Goal: Task Accomplishment & Management: Manage account settings

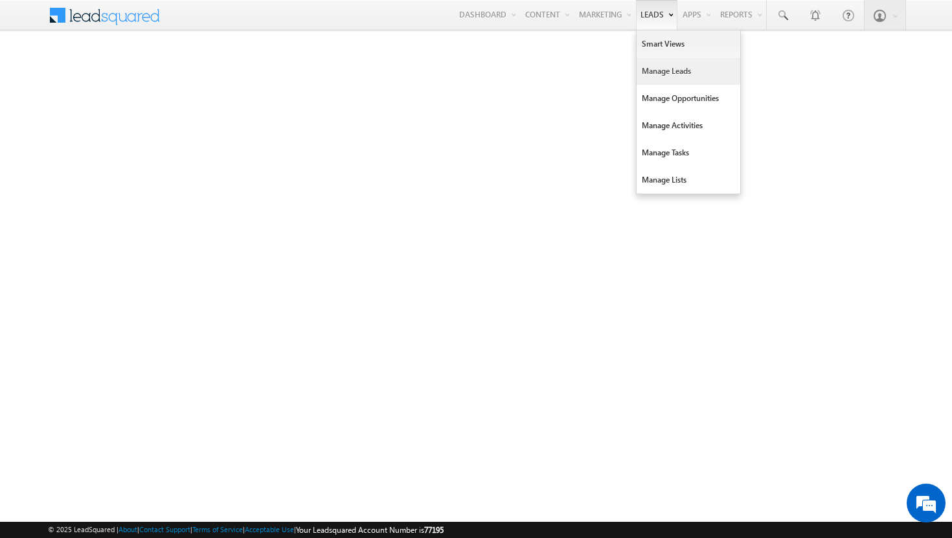
click at [657, 71] on link "Manage Leads" at bounding box center [689, 71] width 104 height 27
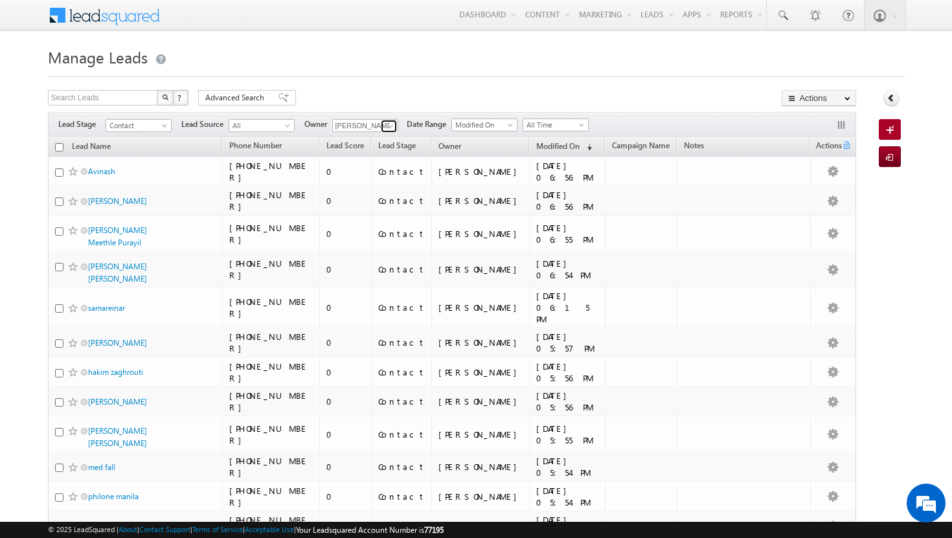
click at [396, 126] on span at bounding box center [390, 126] width 10 height 10
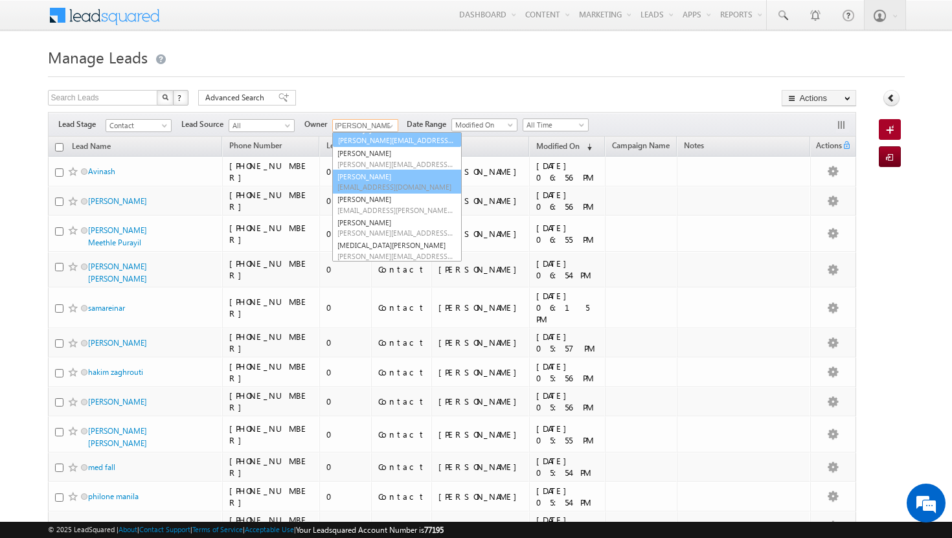
scroll to position [89, 0]
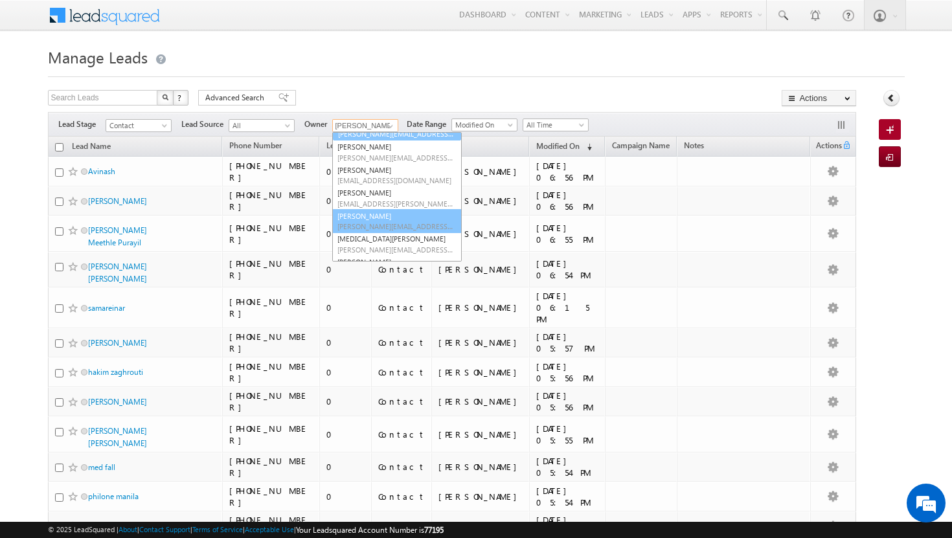
click at [379, 220] on link "[PERSON_NAME] [PERSON_NAME][EMAIL_ADDRESS][PERSON_NAME][DOMAIN_NAME]" at bounding box center [397, 221] width 130 height 25
type input "[PERSON_NAME]"
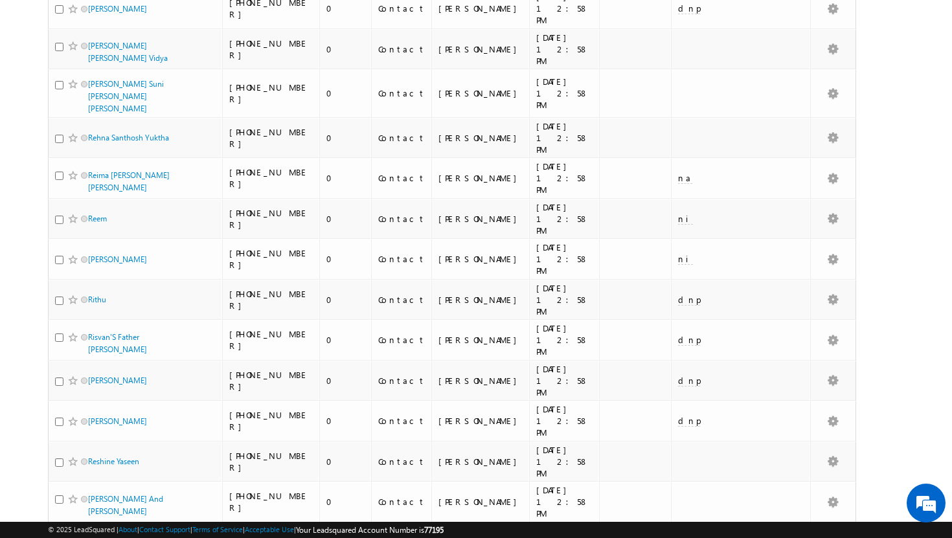
scroll to position [2742, 0]
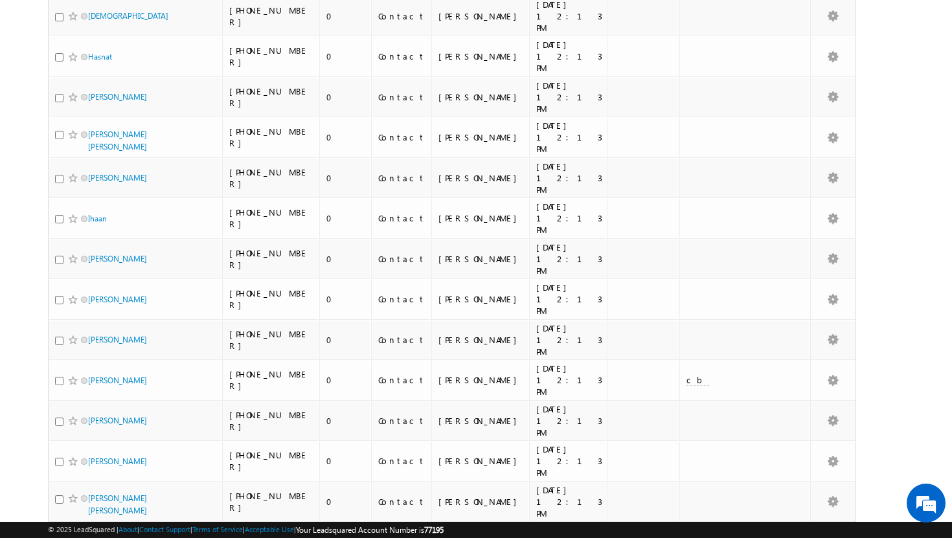
scroll to position [2721, 0]
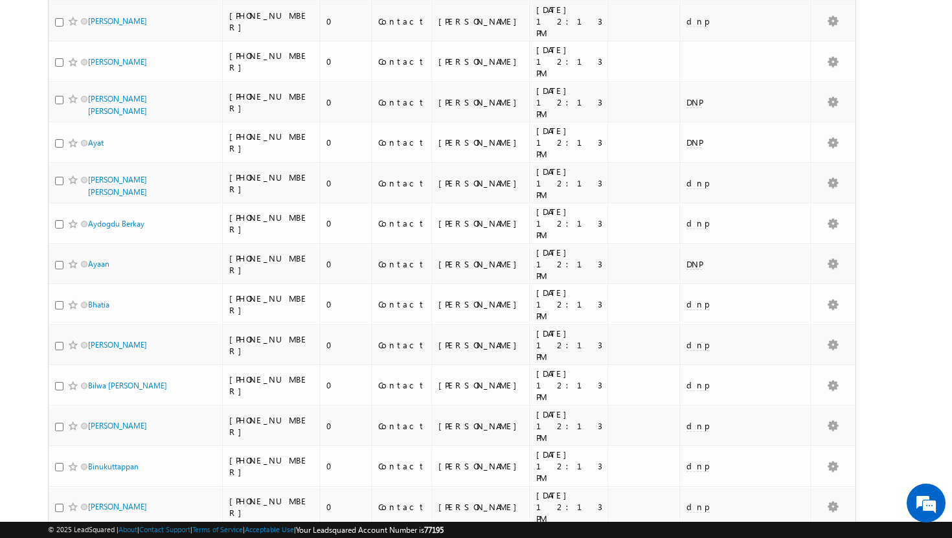
scroll to position [2716, 0]
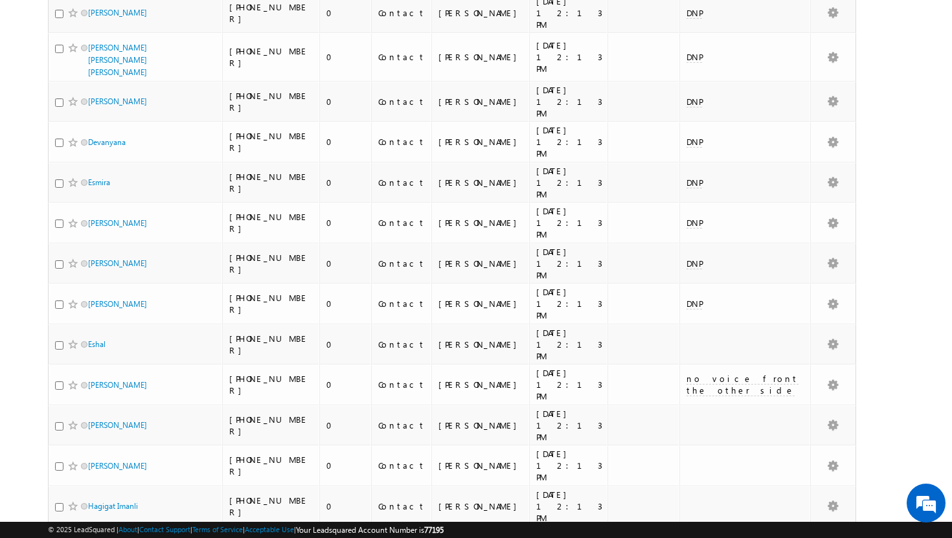
scroll to position [0, 0]
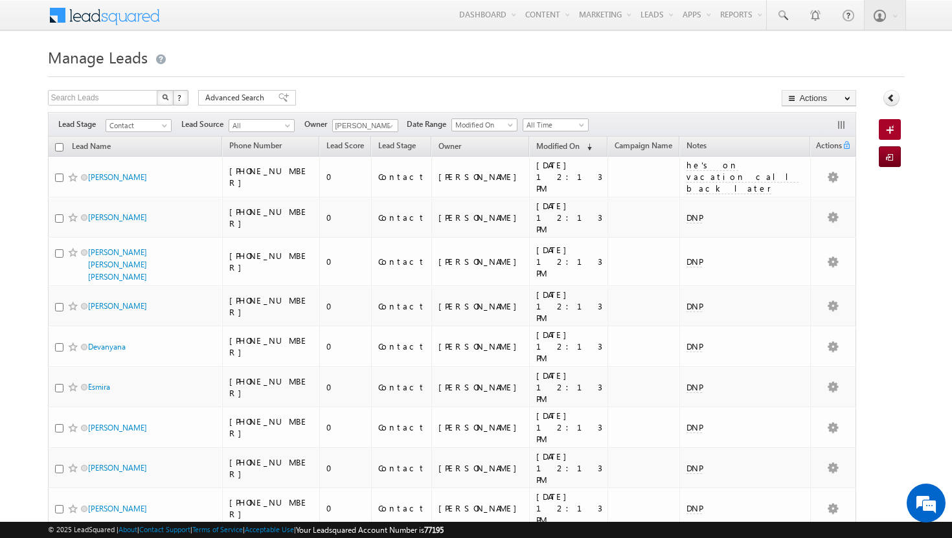
click at [62, 150] on input "checkbox" at bounding box center [59, 147] width 8 height 8
checkbox input "true"
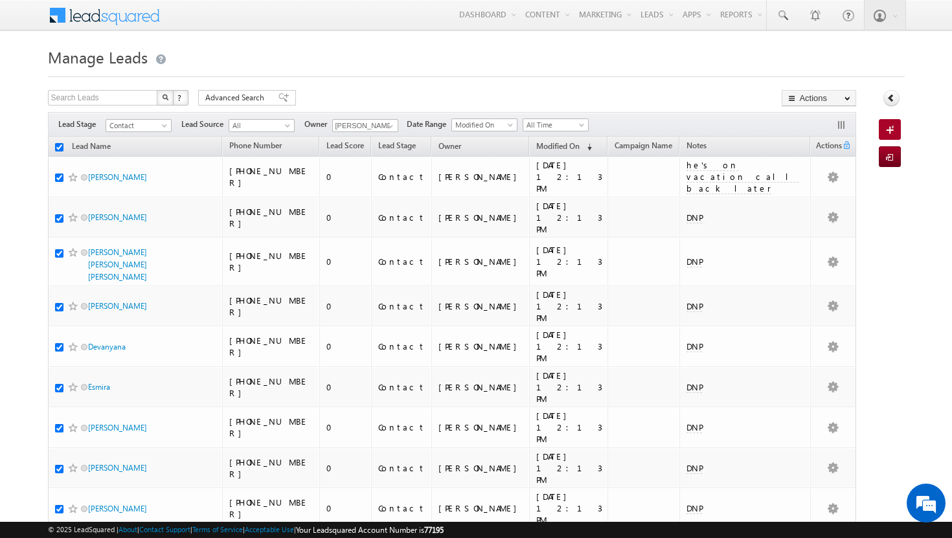
checkbox input "true"
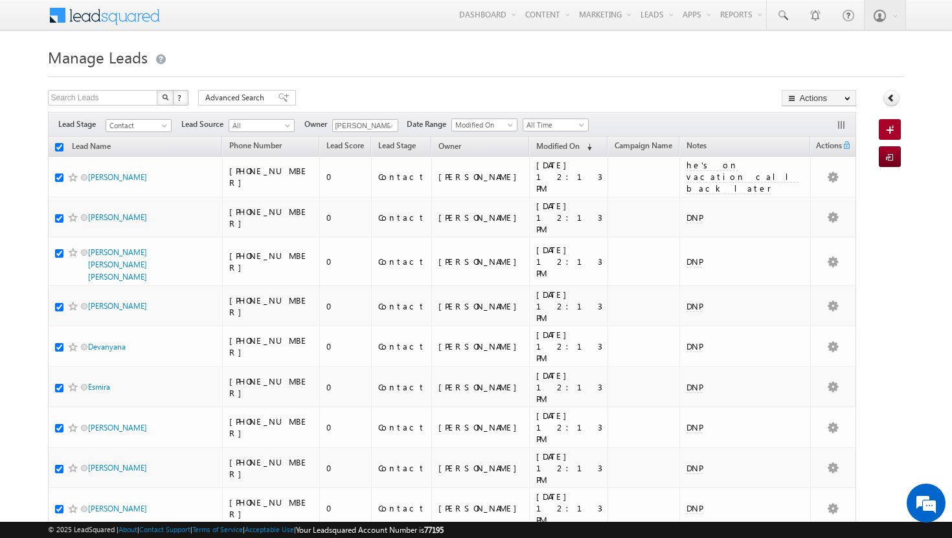
checkbox input "true"
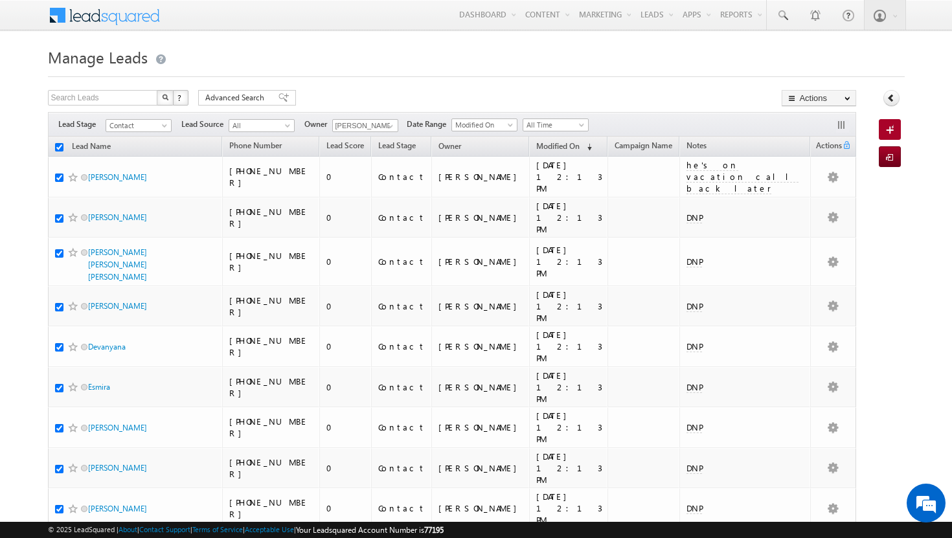
checkbox input "true"
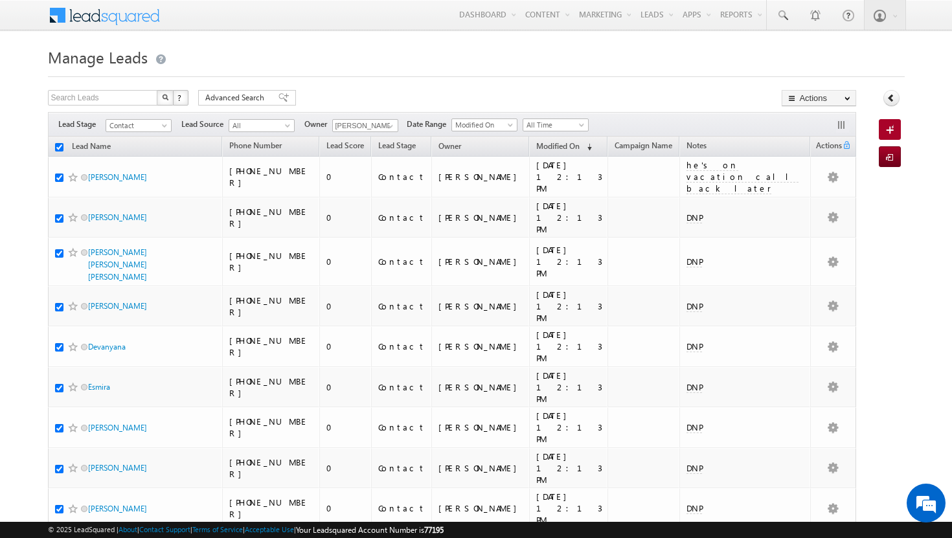
checkbox input "true"
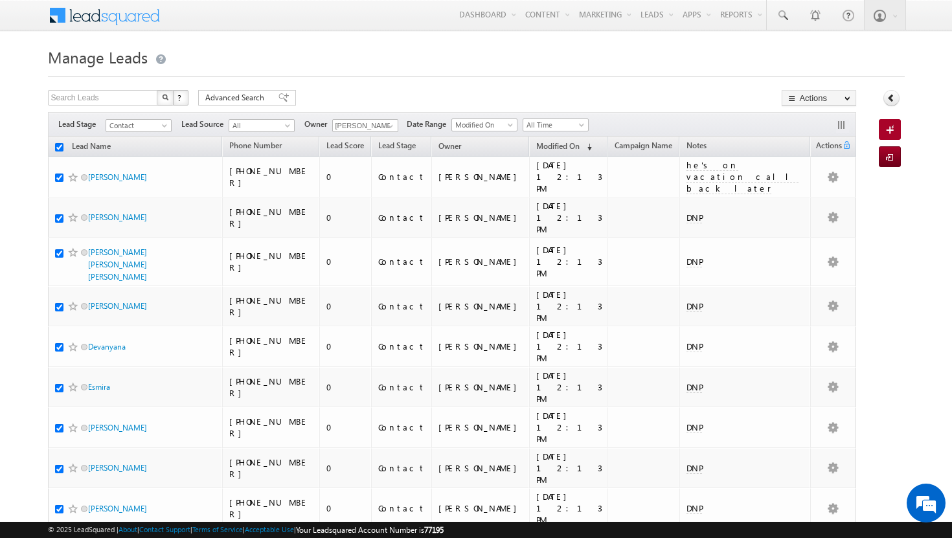
checkbox input "true"
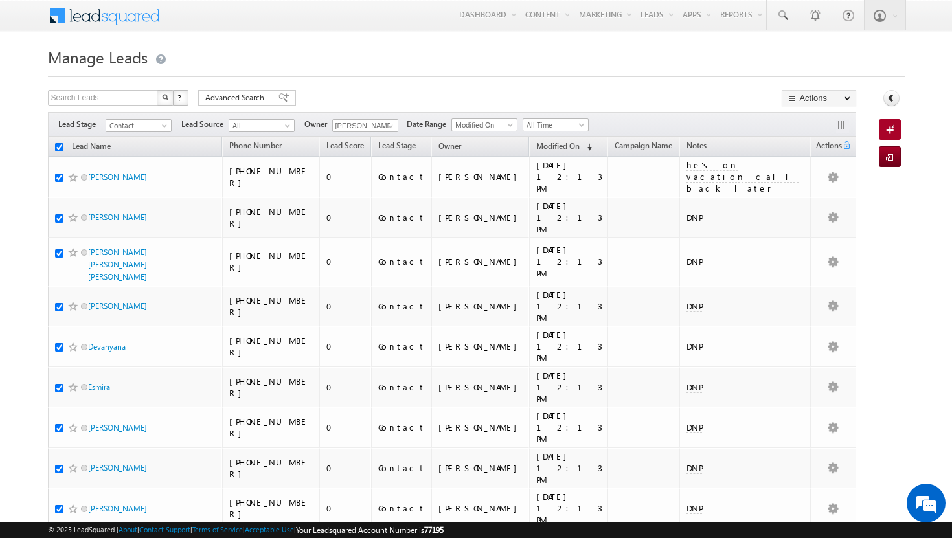
checkbox input "true"
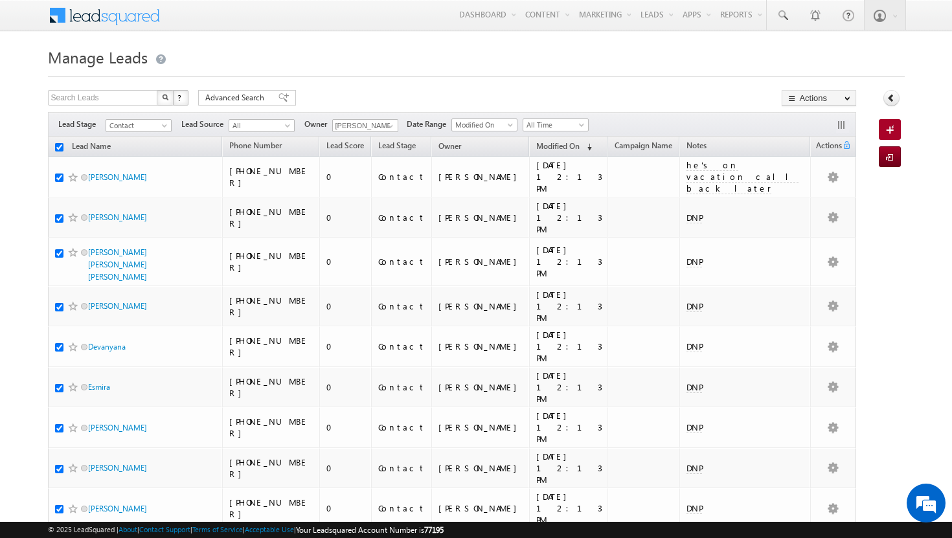
checkbox input "true"
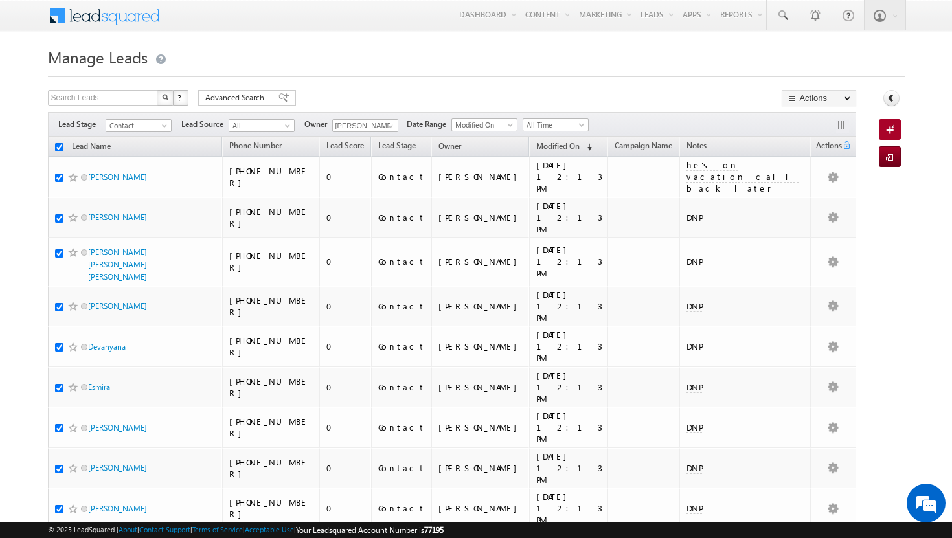
checkbox input "true"
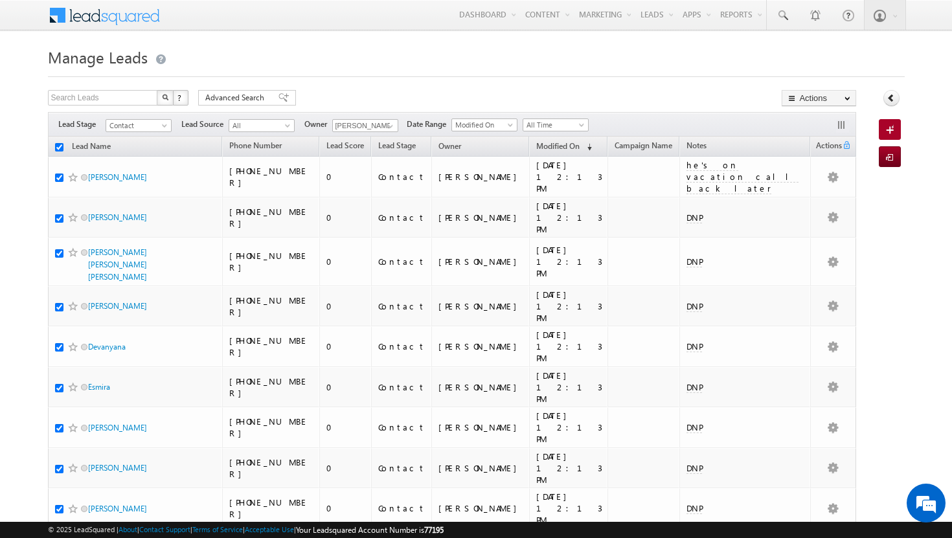
checkbox input "true"
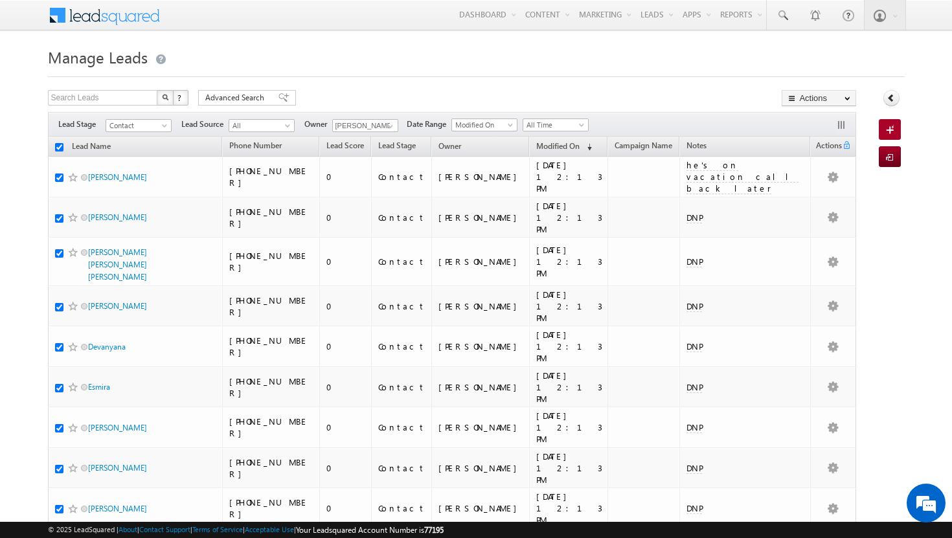
checkbox input "true"
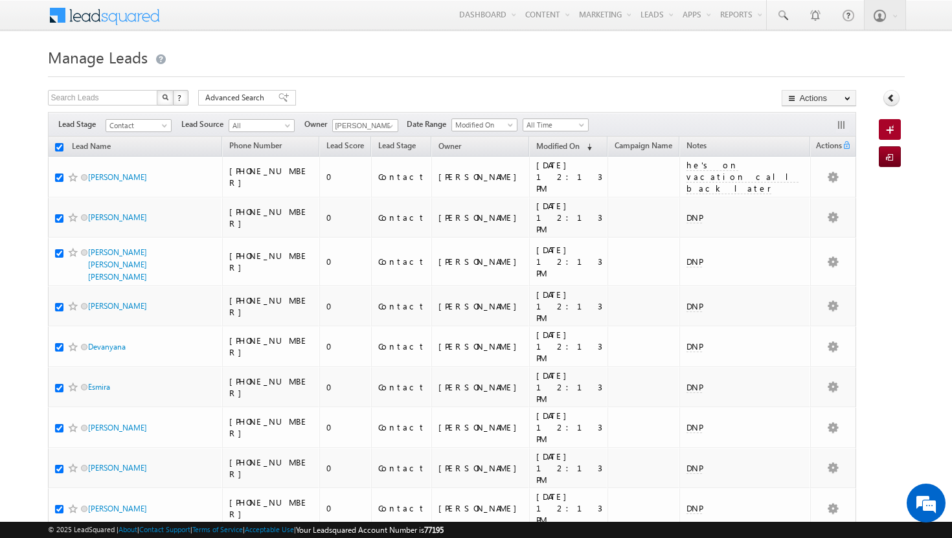
checkbox input "true"
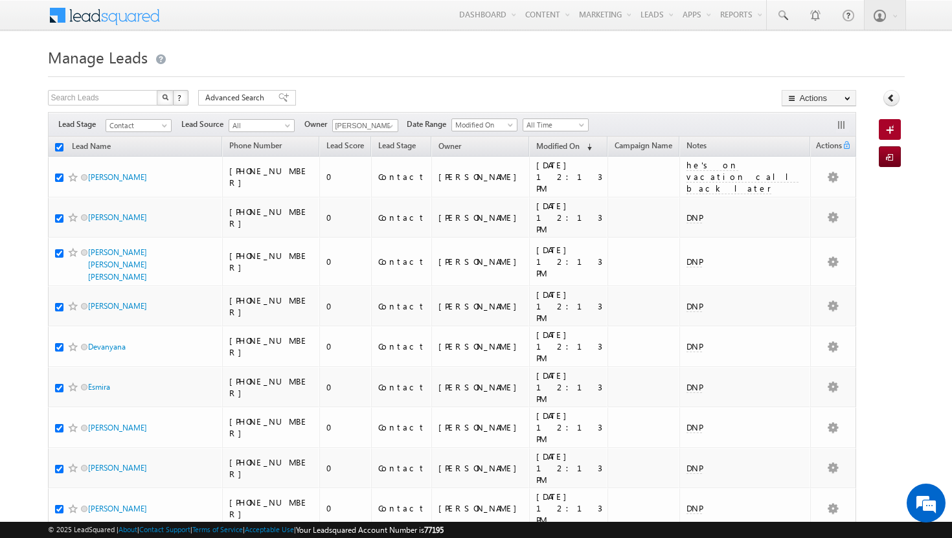
checkbox input "true"
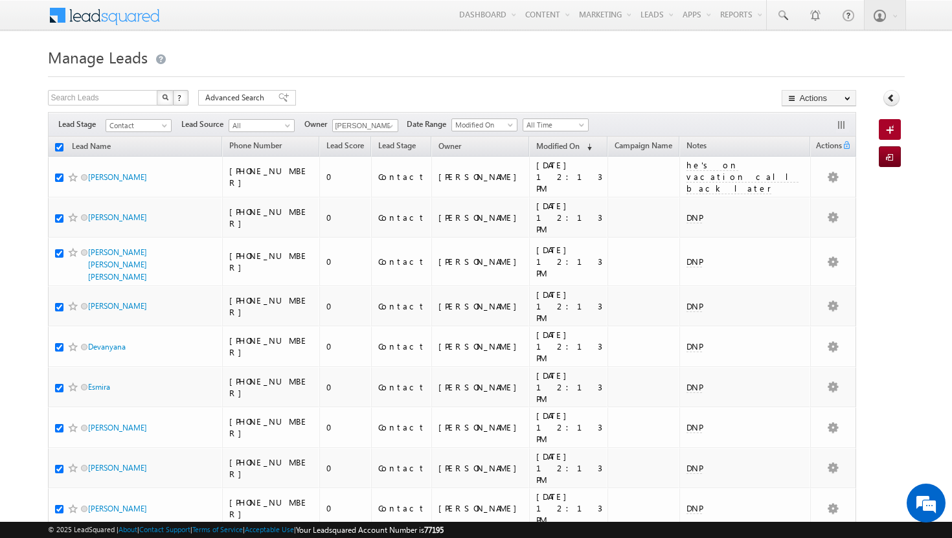
checkbox input "true"
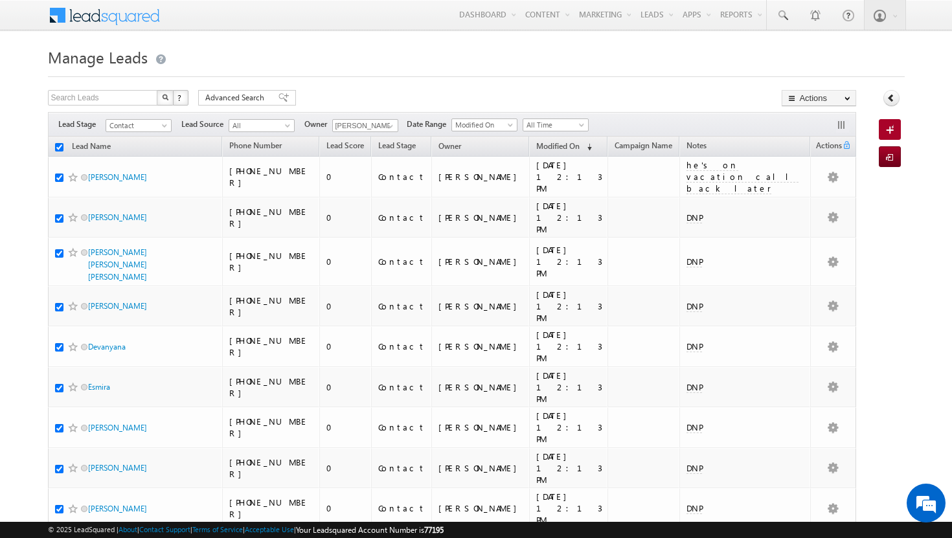
checkbox input "true"
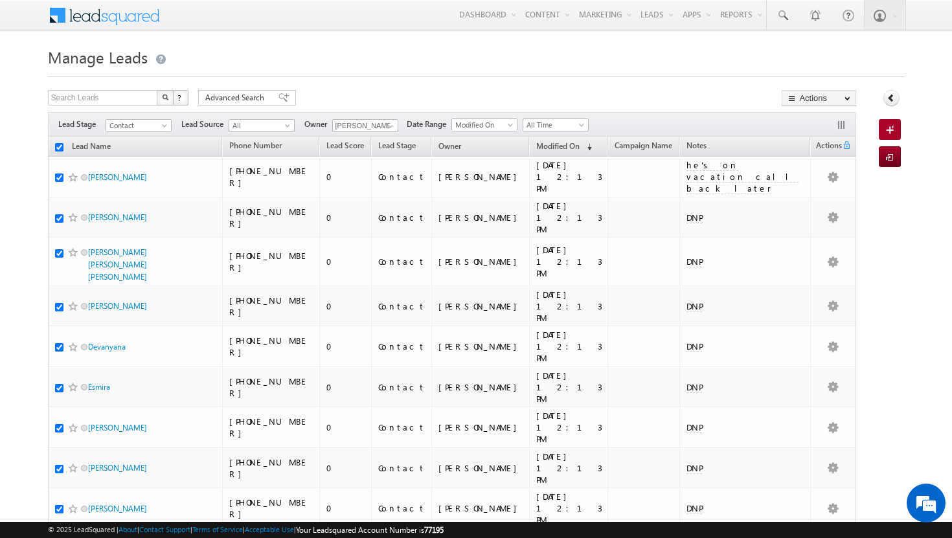
checkbox input "true"
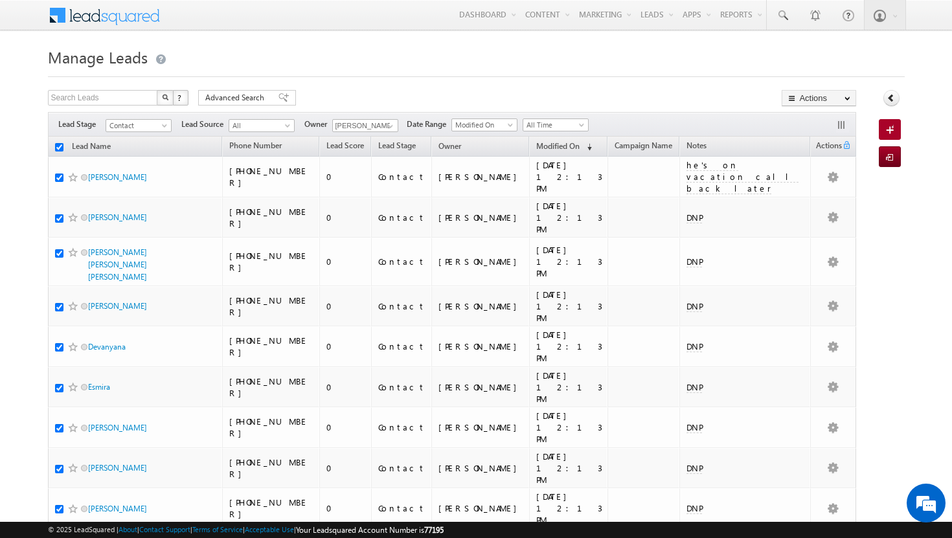
checkbox input "true"
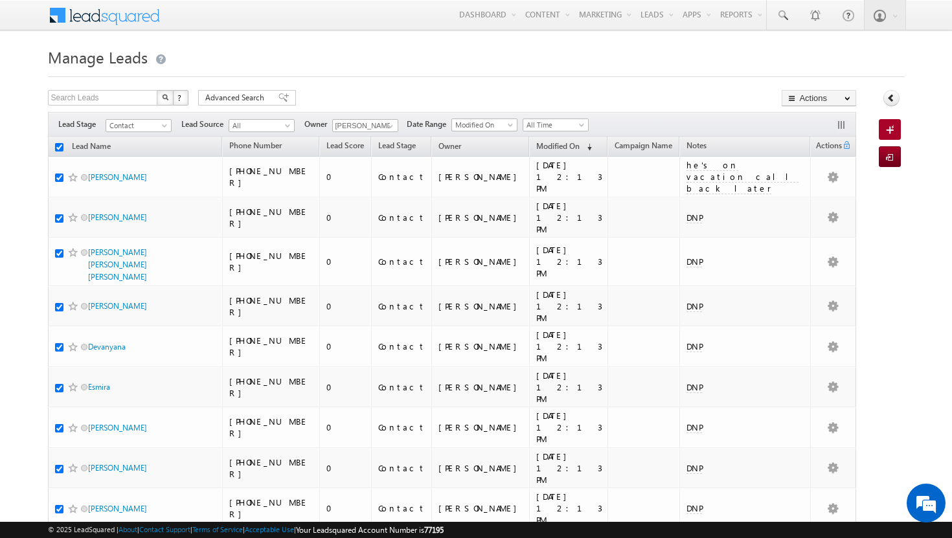
checkbox input "true"
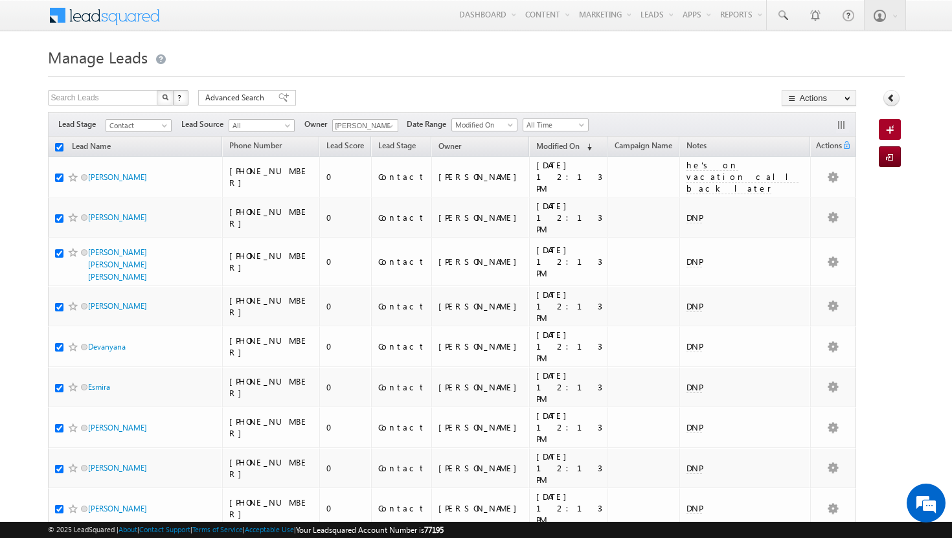
checkbox input "true"
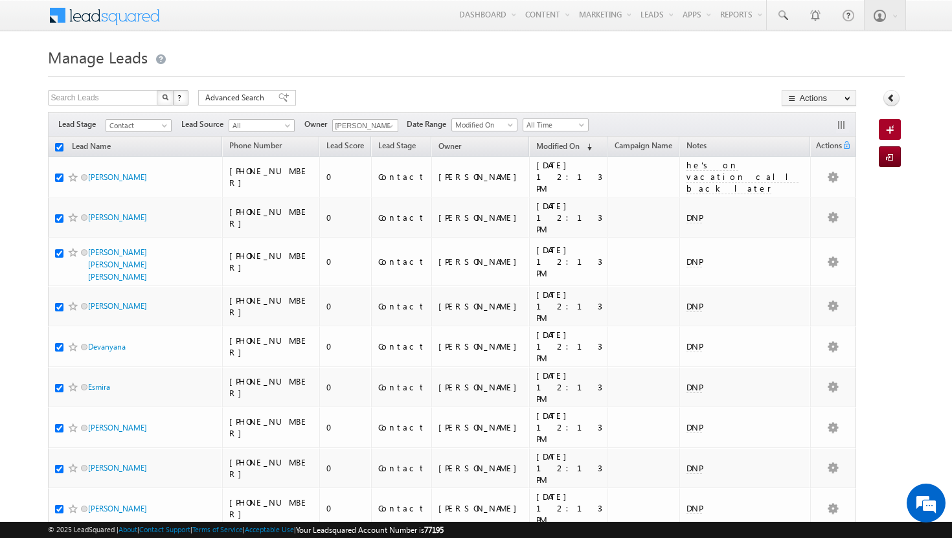
checkbox input "true"
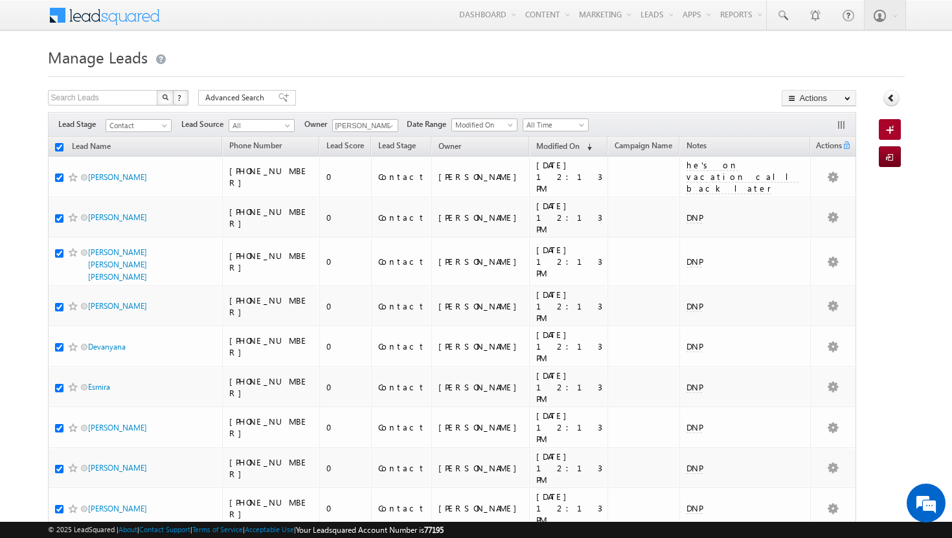
checkbox input "true"
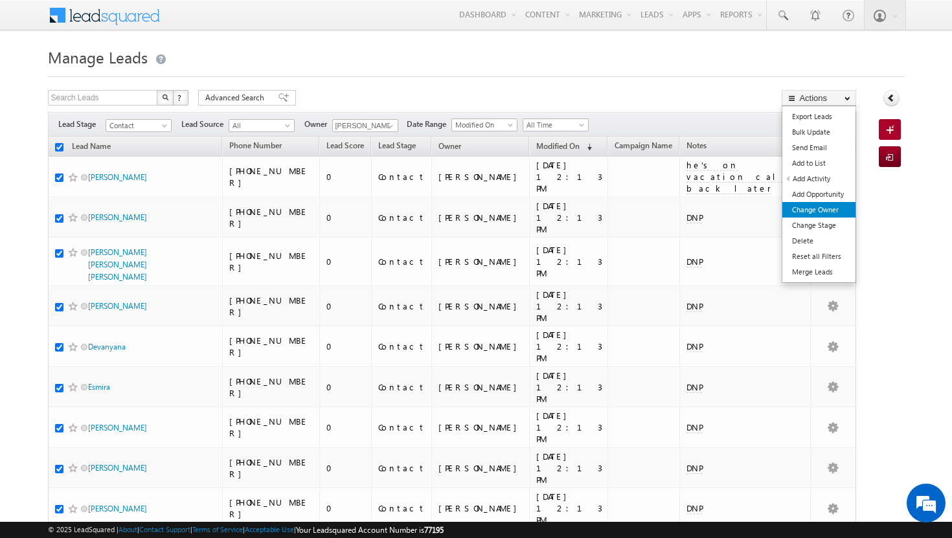
click at [831, 214] on link "Change Owner" at bounding box center [818, 210] width 73 height 16
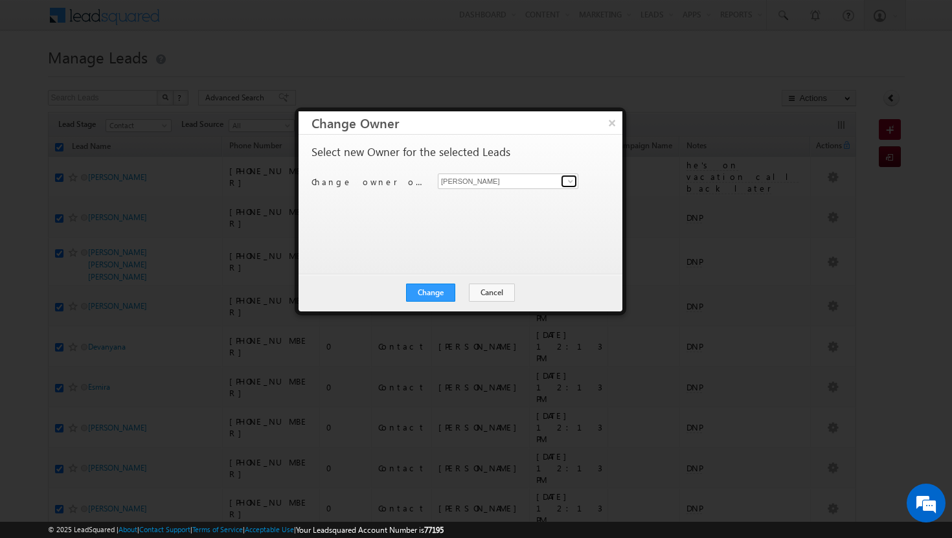
click at [571, 177] on span at bounding box center [570, 181] width 10 height 10
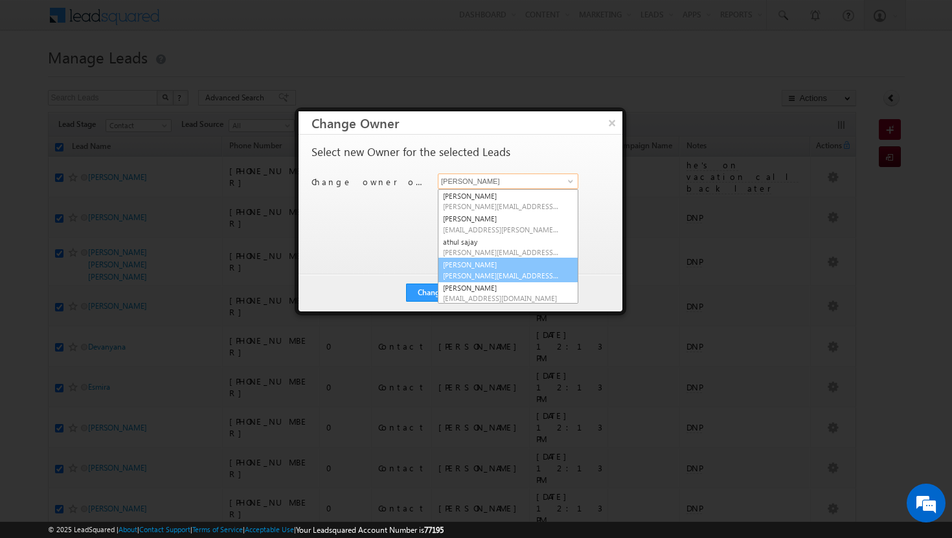
click at [468, 269] on link "[PERSON_NAME] Tp [EMAIL_ADDRESS][DOMAIN_NAME]" at bounding box center [508, 270] width 141 height 25
type input "[PERSON_NAME]"
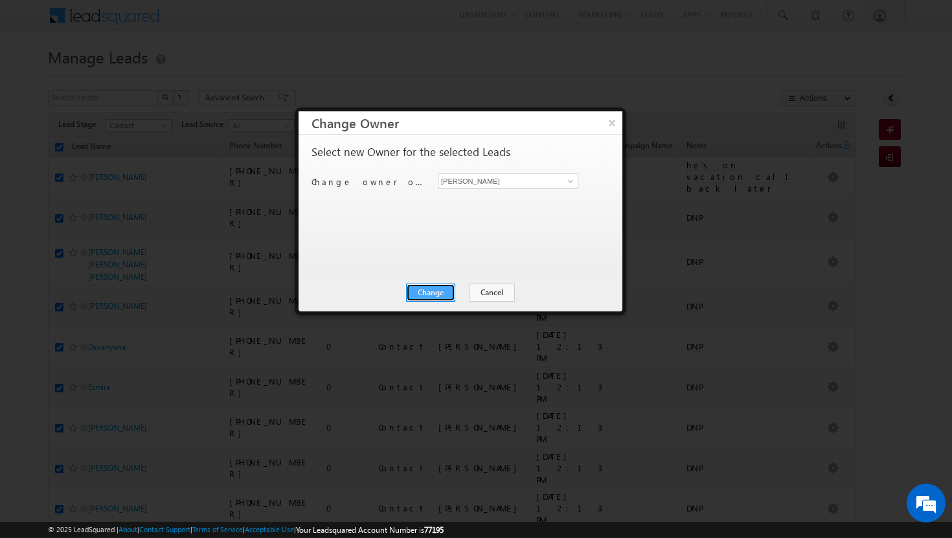
click at [430, 297] on button "Change" at bounding box center [430, 293] width 49 height 18
click at [458, 295] on button "Close" at bounding box center [462, 293] width 41 height 18
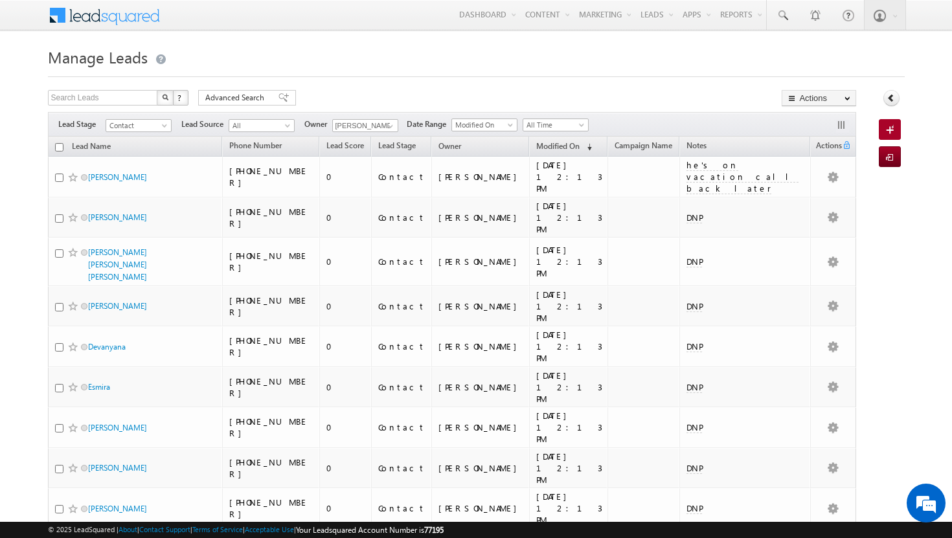
click at [59, 150] on input "checkbox" at bounding box center [59, 147] width 8 height 8
checkbox input "true"
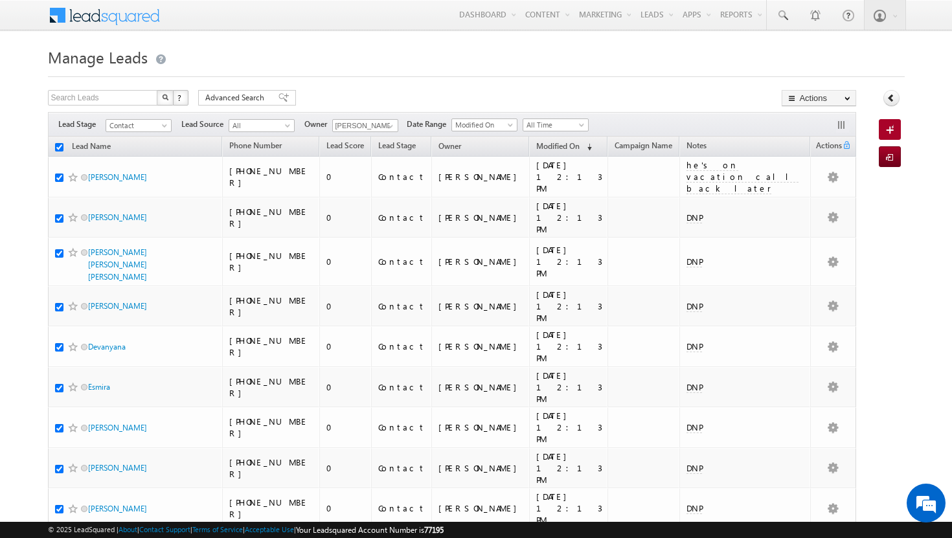
checkbox input "true"
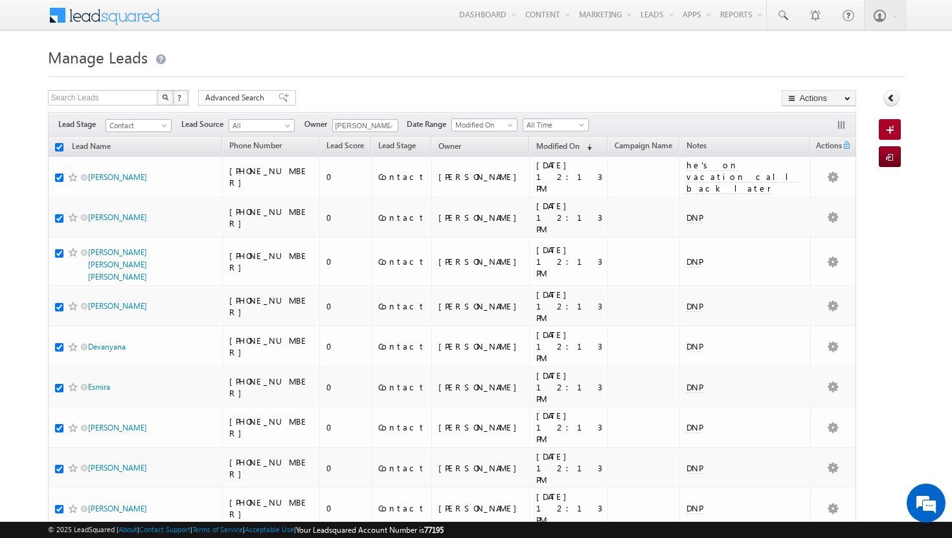
checkbox input "true"
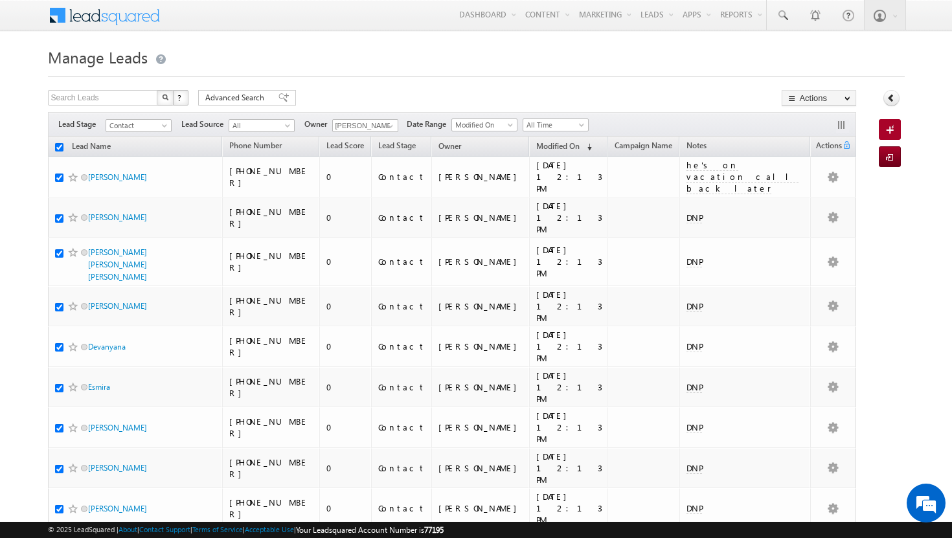
checkbox input "true"
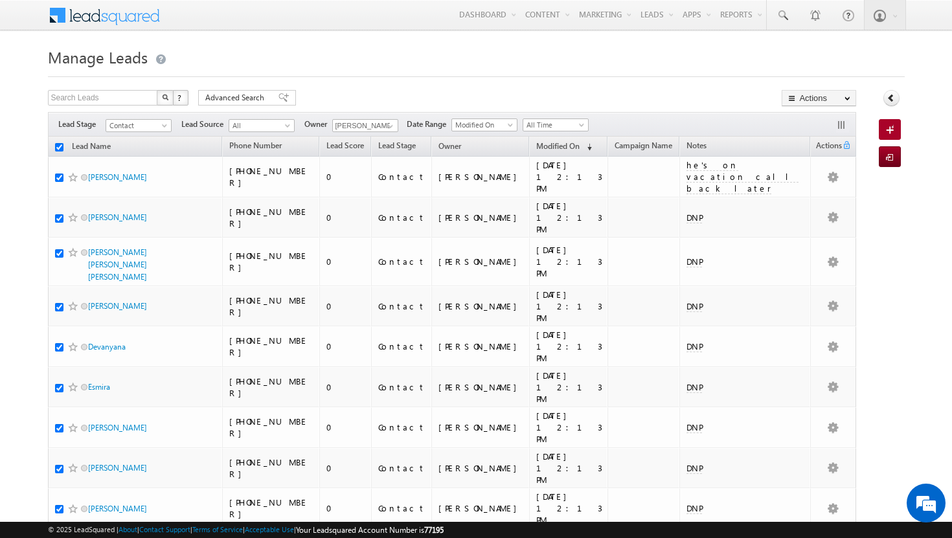
checkbox input "true"
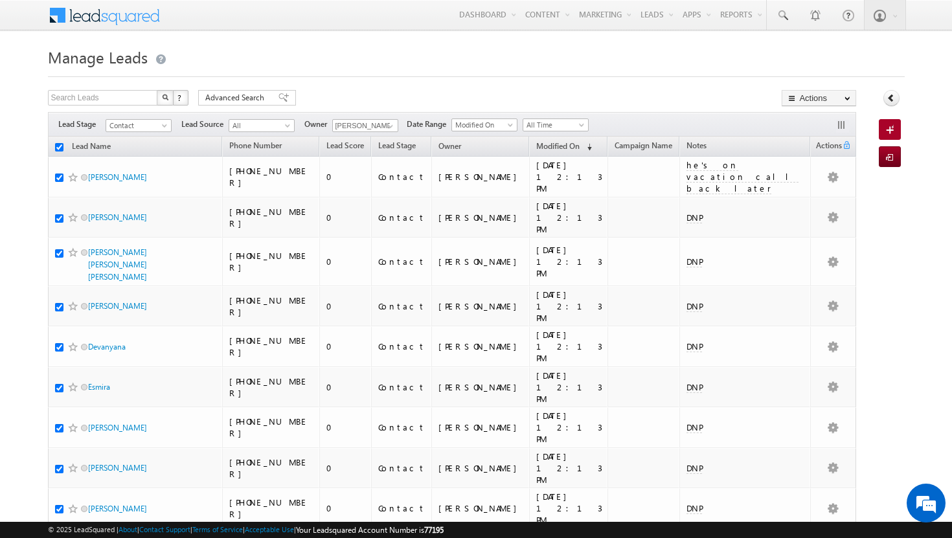
checkbox input "true"
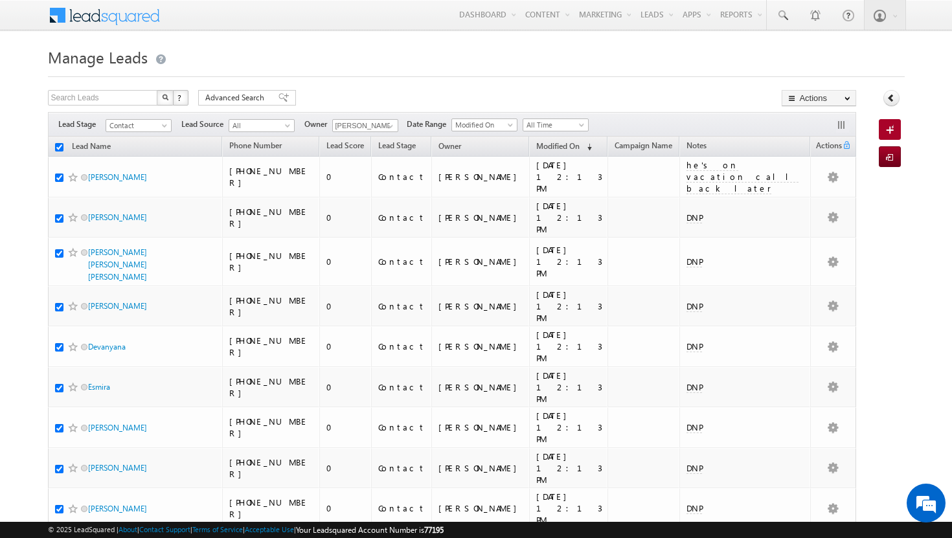
checkbox input "true"
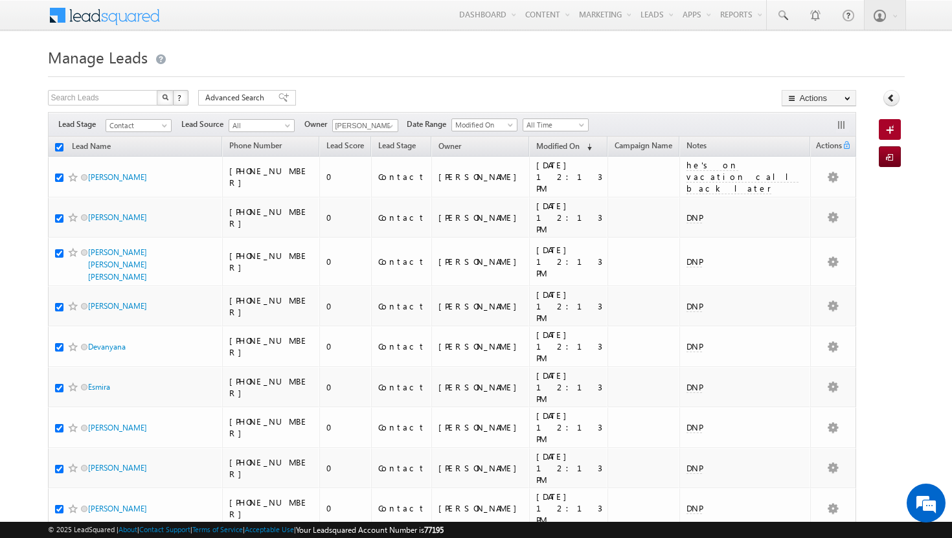
checkbox input "true"
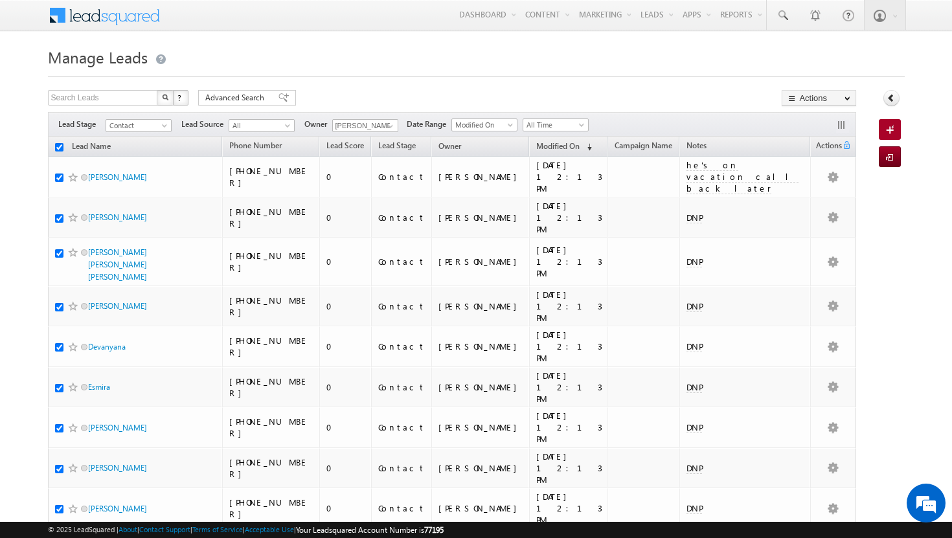
checkbox input "true"
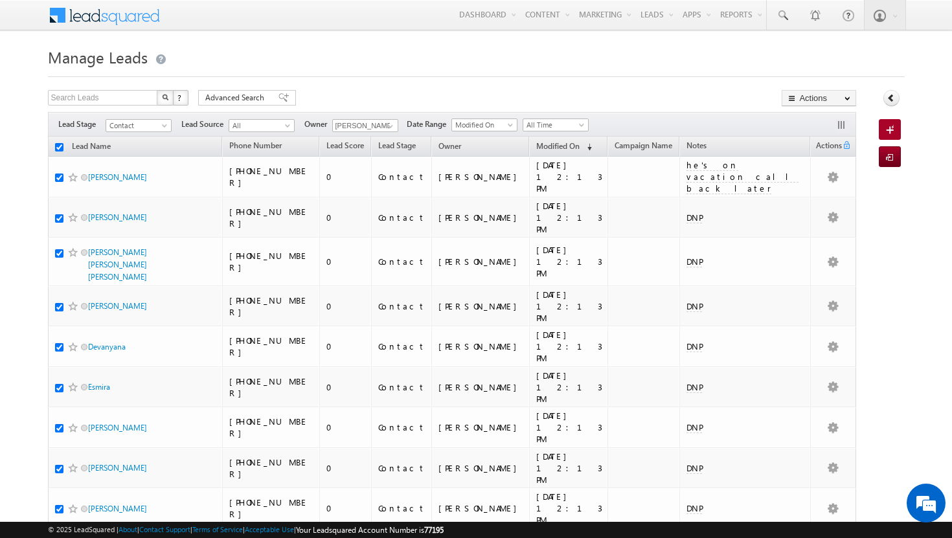
checkbox input "true"
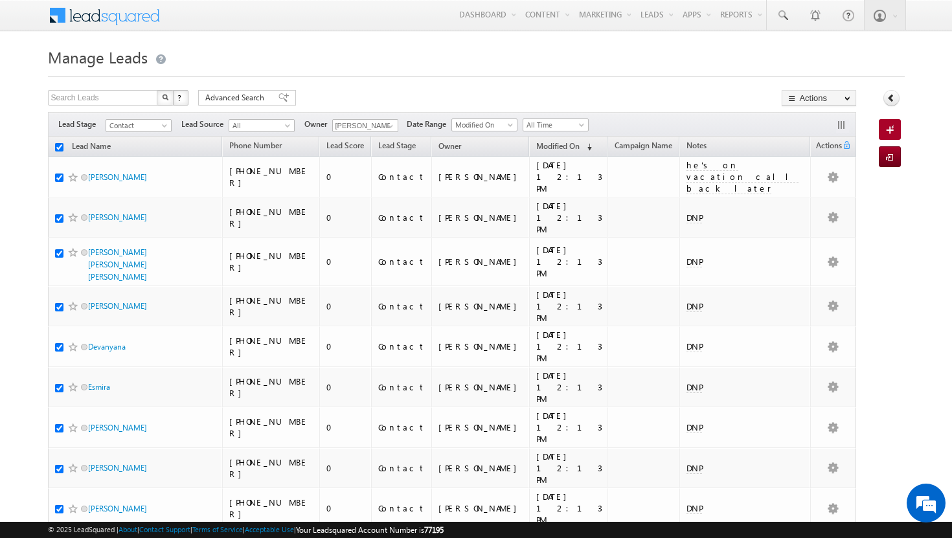
checkbox input "true"
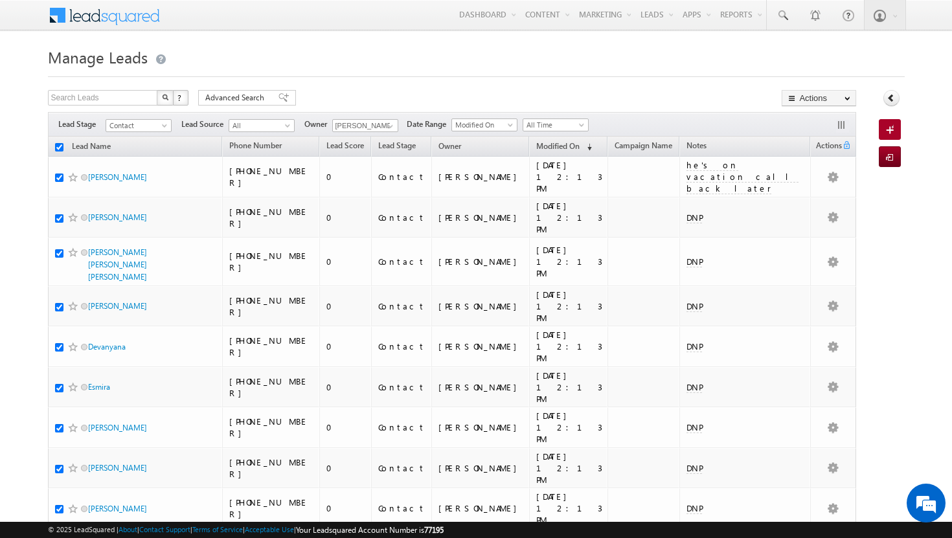
checkbox input "true"
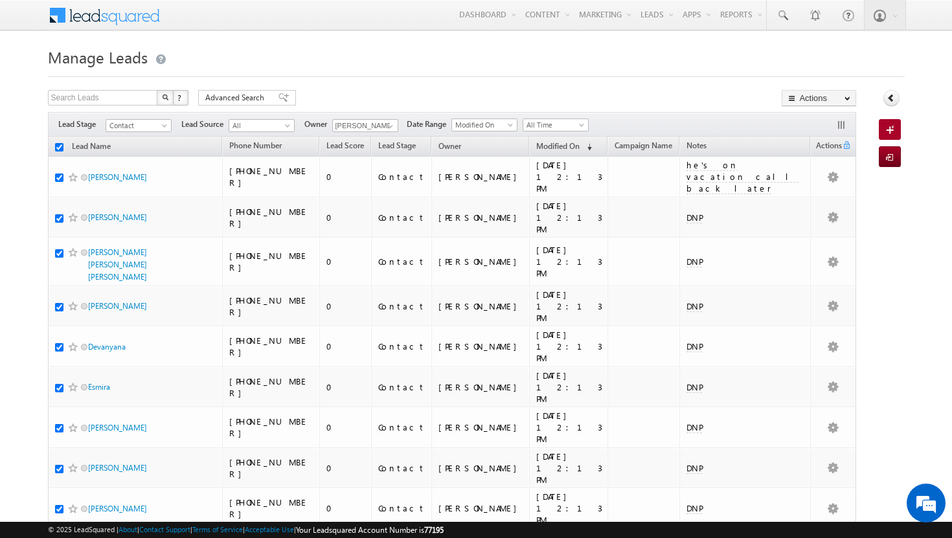
checkbox input "true"
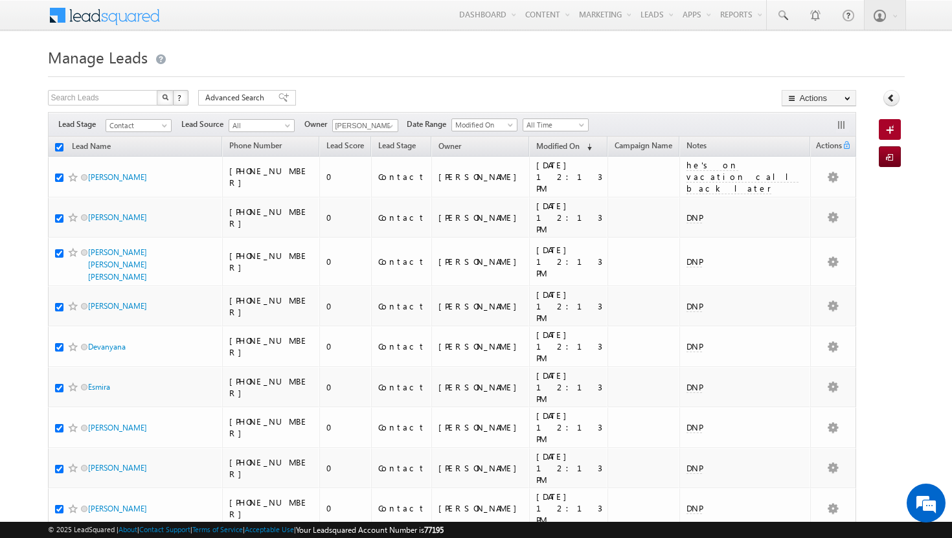
checkbox input "true"
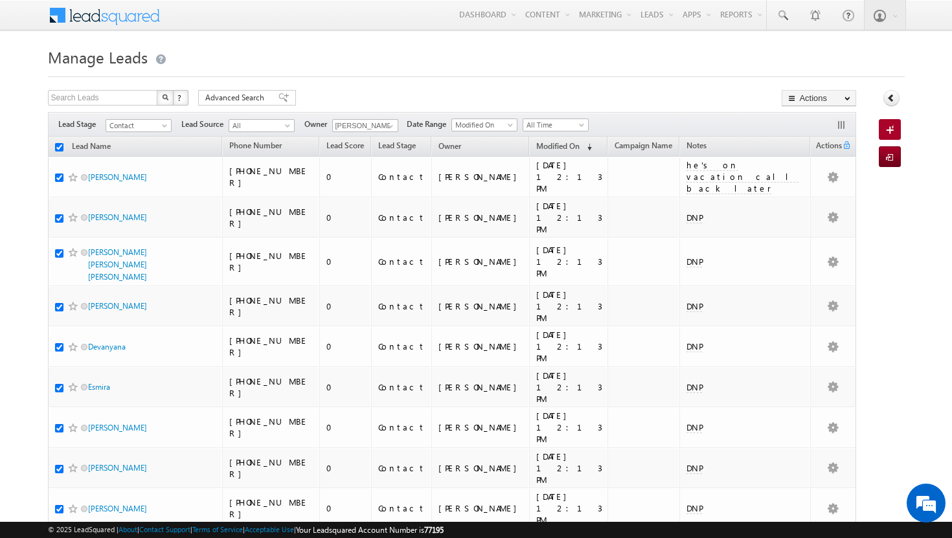
checkbox input "true"
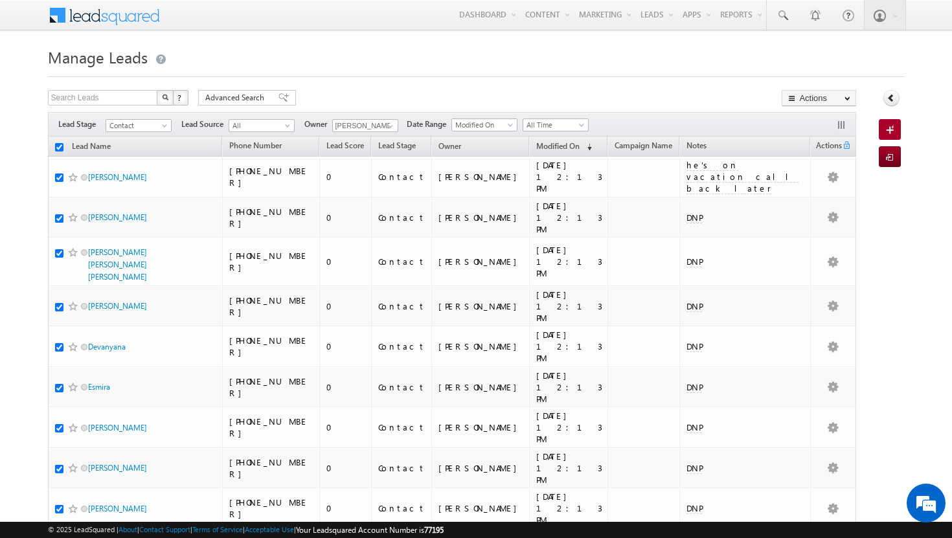
checkbox input "true"
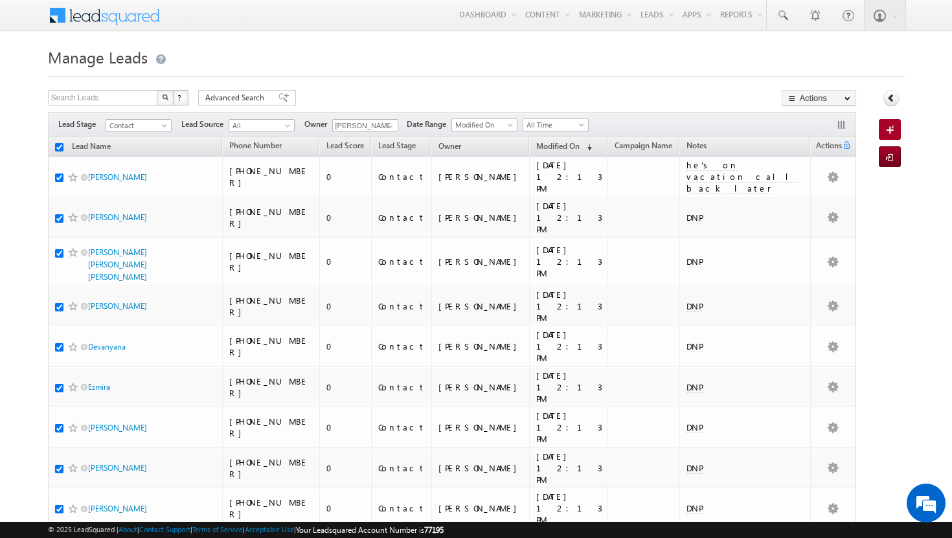
checkbox input "true"
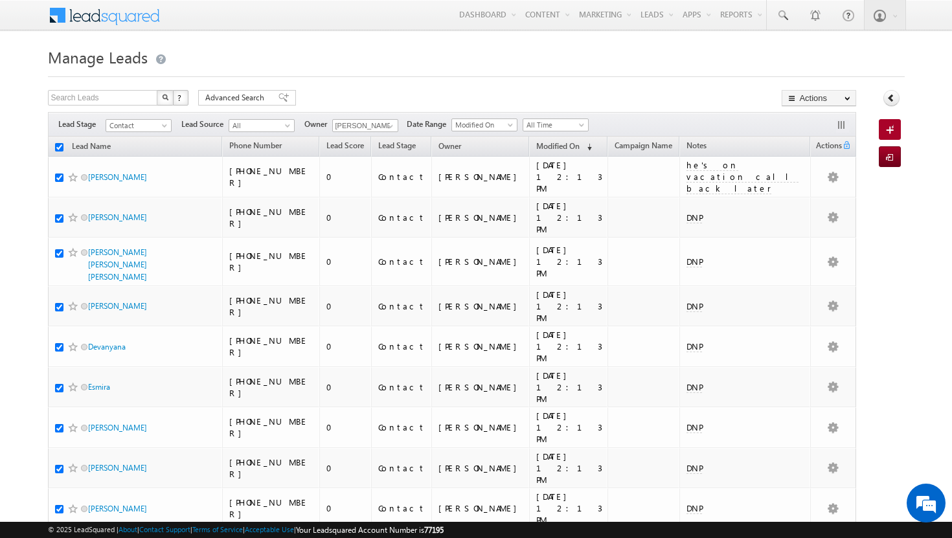
checkbox input "true"
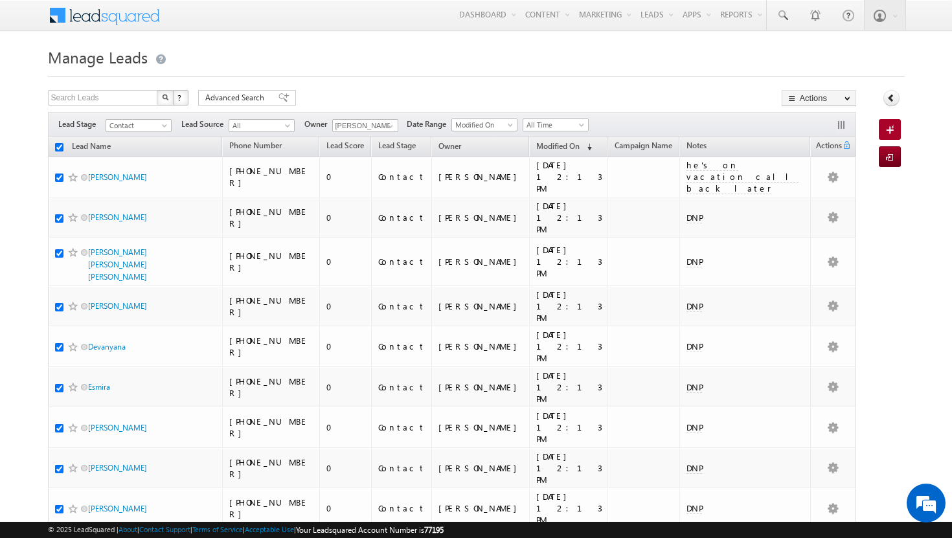
checkbox input "true"
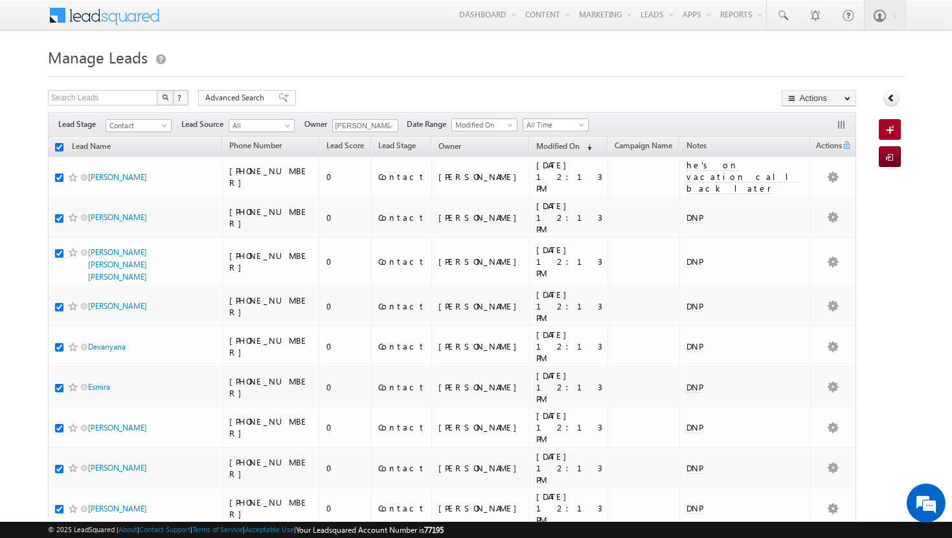
checkbox input "true"
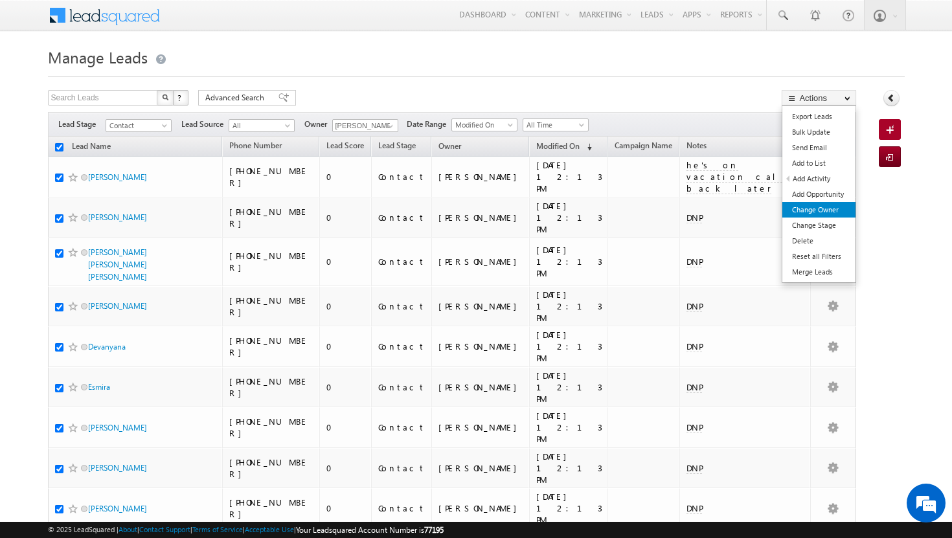
click at [830, 205] on link "Change Owner" at bounding box center [818, 210] width 73 height 16
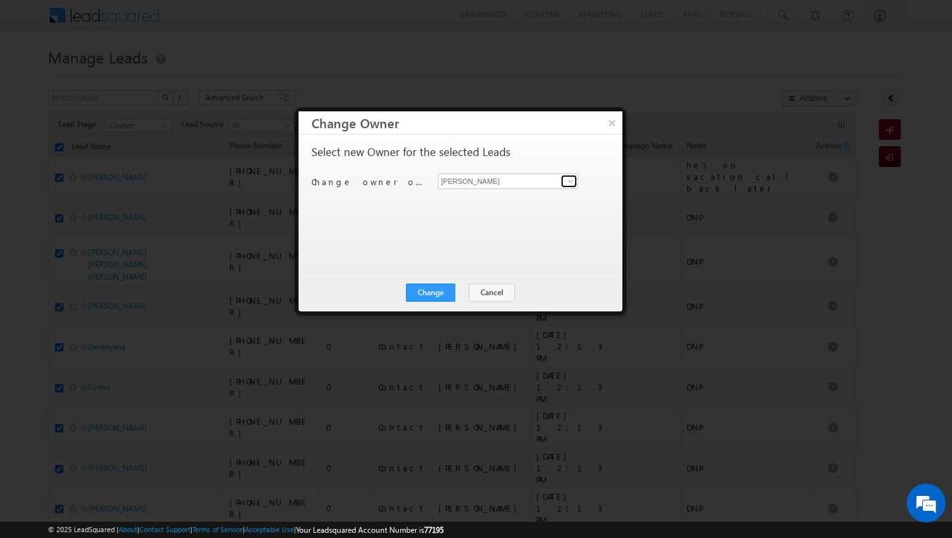
click at [574, 182] on span at bounding box center [570, 181] width 10 height 10
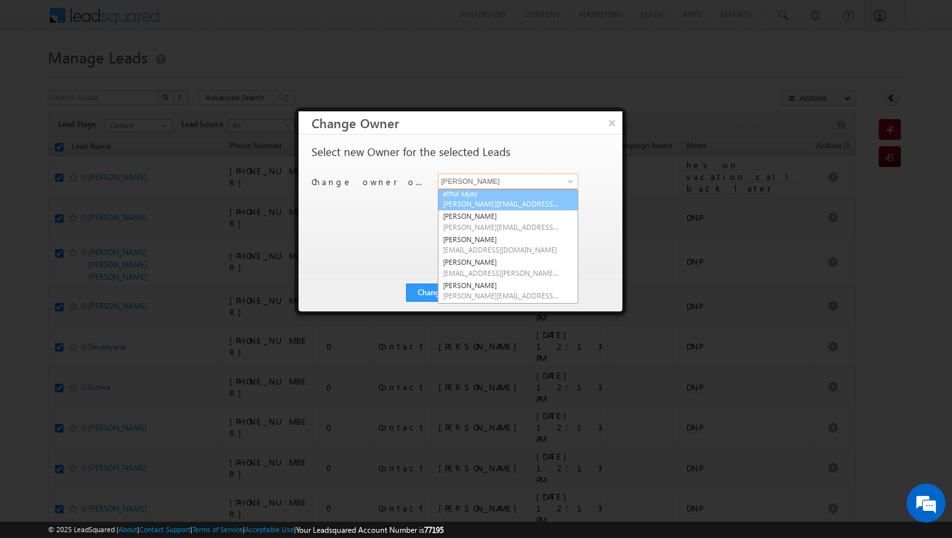
scroll to position [52, 0]
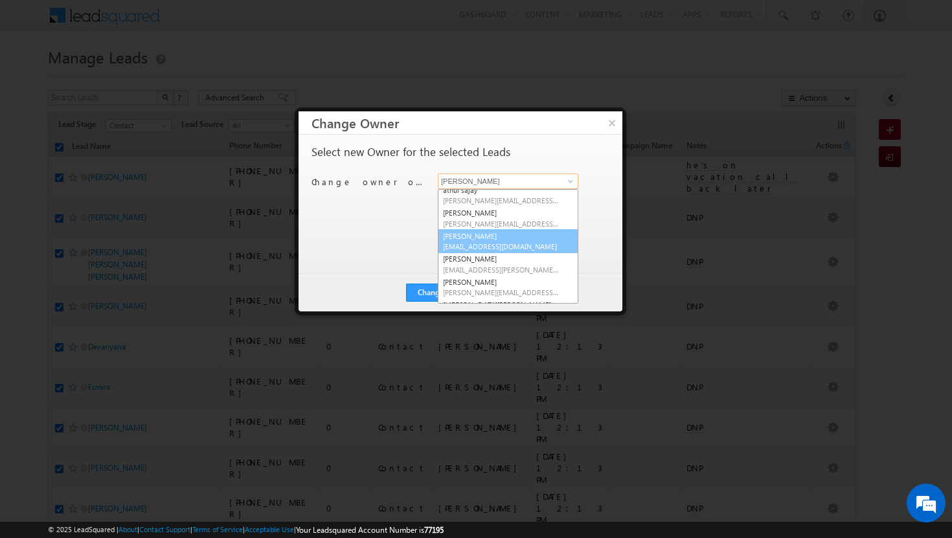
click at [512, 243] on span "[EMAIL_ADDRESS][DOMAIN_NAME]" at bounding box center [501, 247] width 117 height 10
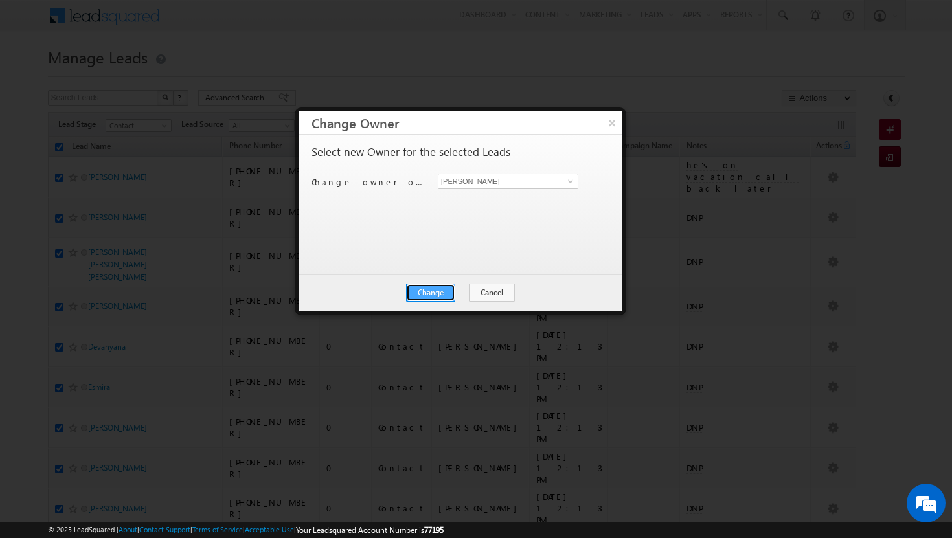
click at [436, 291] on button "Change" at bounding box center [430, 293] width 49 height 18
click at [464, 295] on button "Close" at bounding box center [462, 293] width 41 height 18
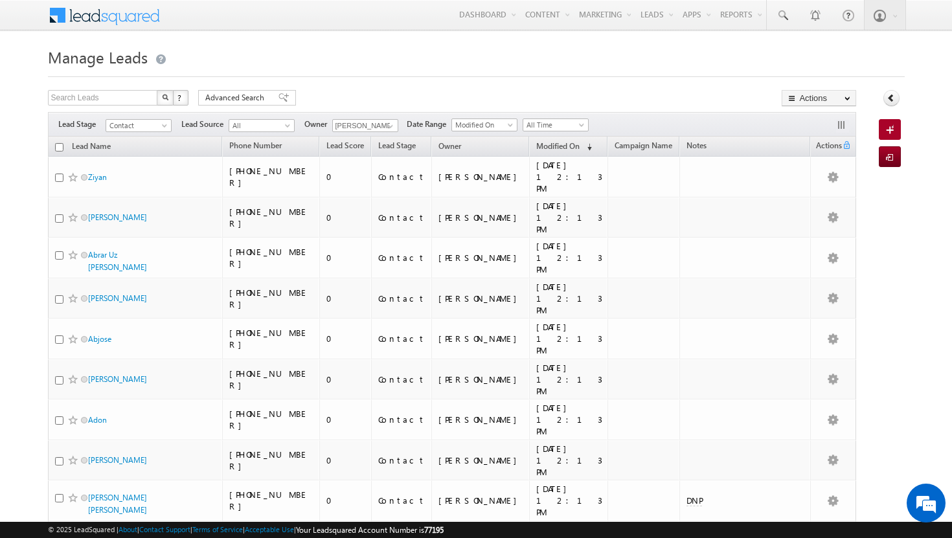
click at [61, 149] on input "checkbox" at bounding box center [59, 147] width 8 height 8
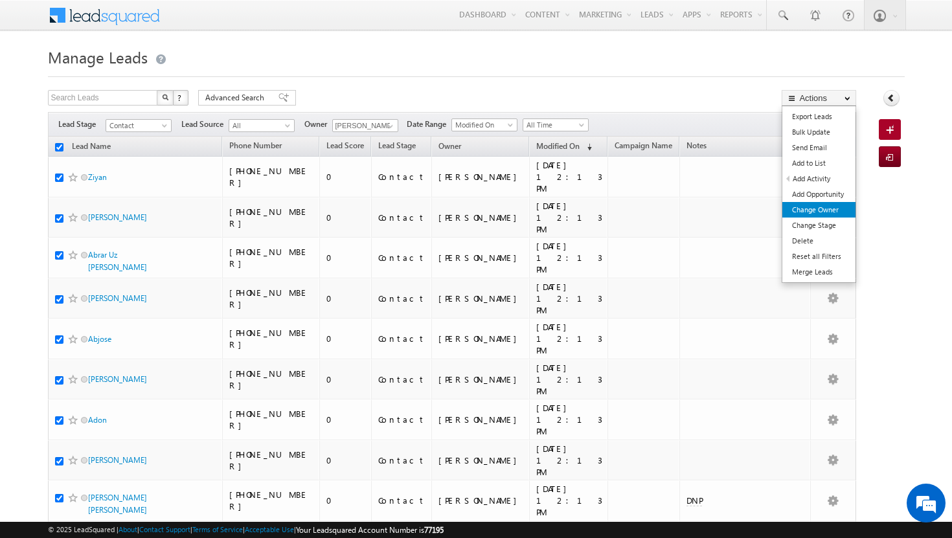
click at [806, 214] on link "Change Owner" at bounding box center [818, 210] width 73 height 16
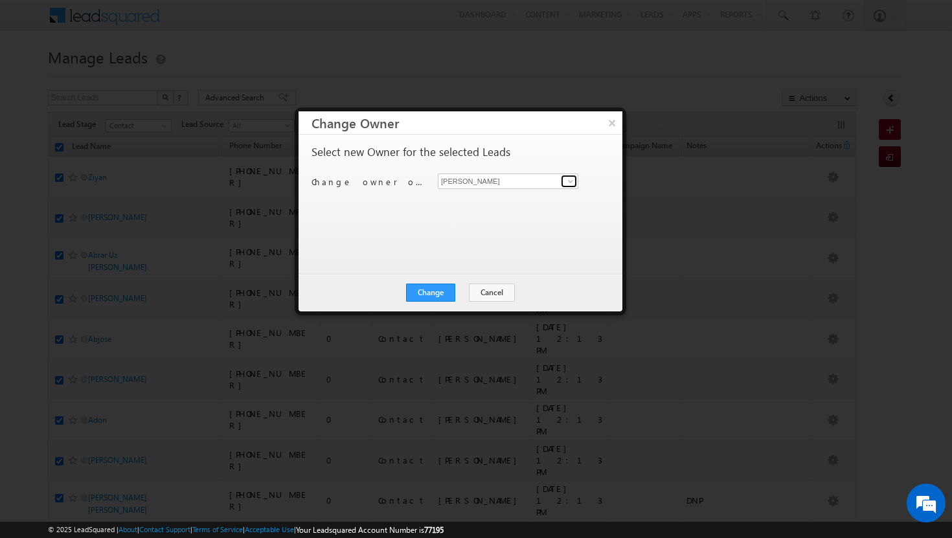
click at [570, 180] on span at bounding box center [570, 181] width 10 height 10
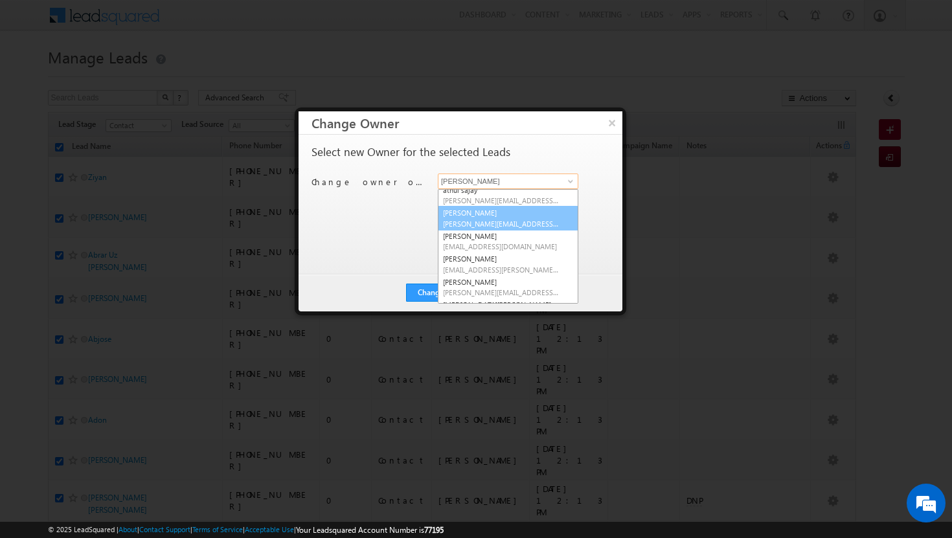
scroll to position [56, 0]
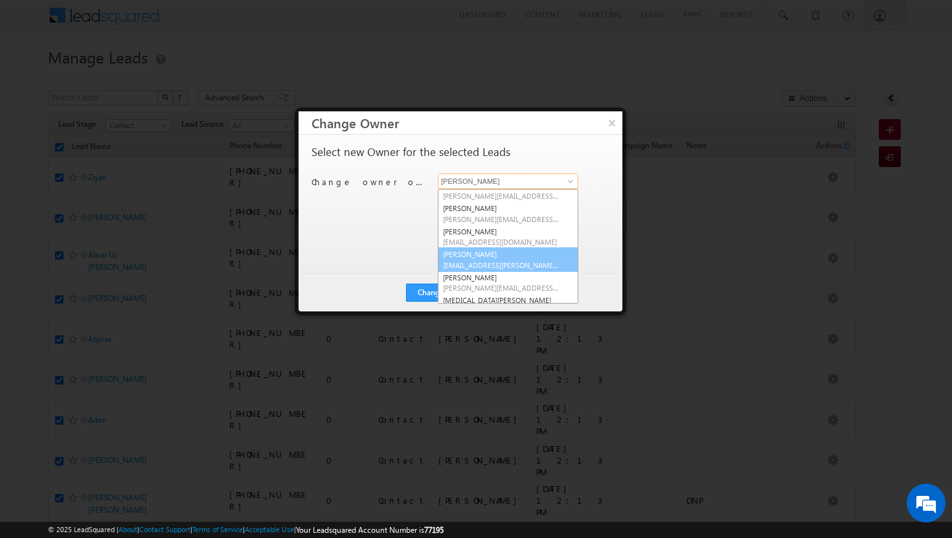
click at [490, 262] on span "[EMAIL_ADDRESS][PERSON_NAME][DOMAIN_NAME]" at bounding box center [501, 265] width 117 height 10
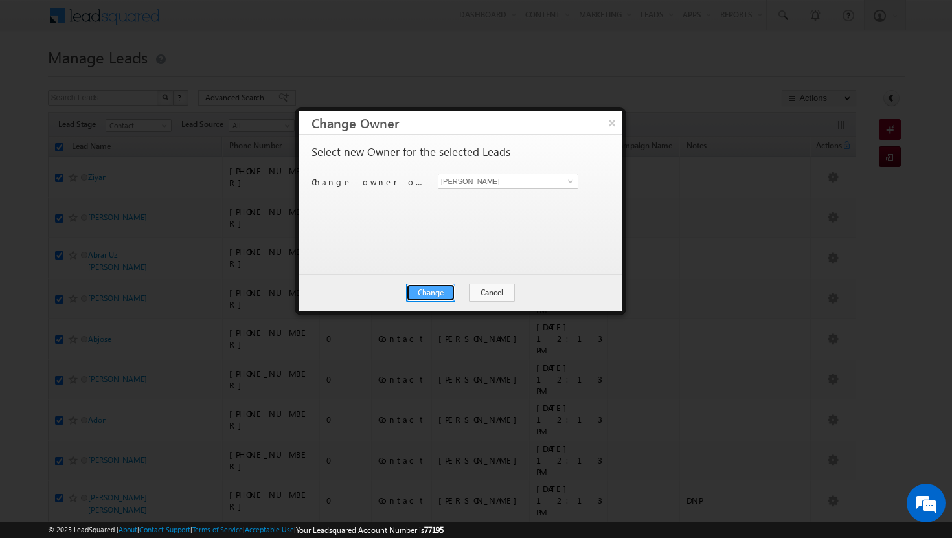
click at [432, 291] on button "Change" at bounding box center [430, 293] width 49 height 18
click at [459, 292] on button "Close" at bounding box center [462, 293] width 41 height 18
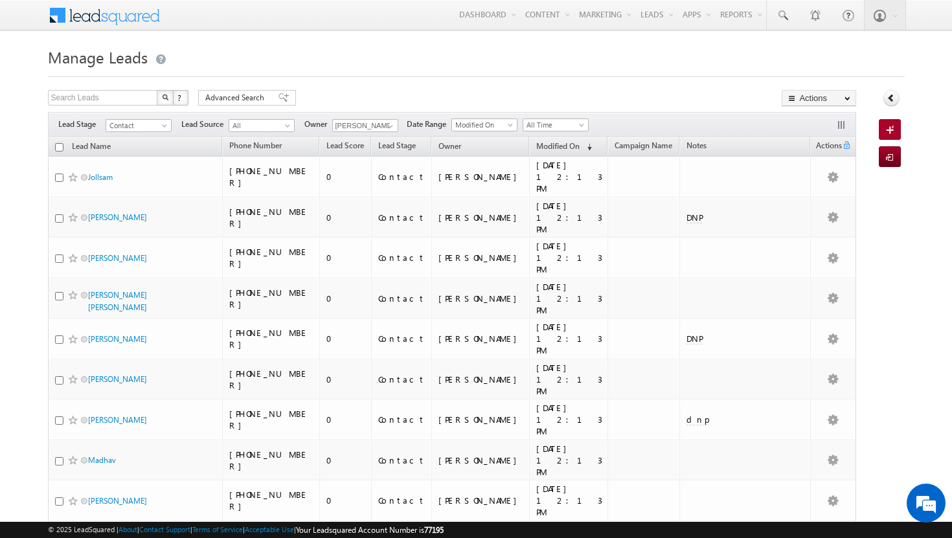
click at [60, 147] on input "checkbox" at bounding box center [59, 147] width 8 height 8
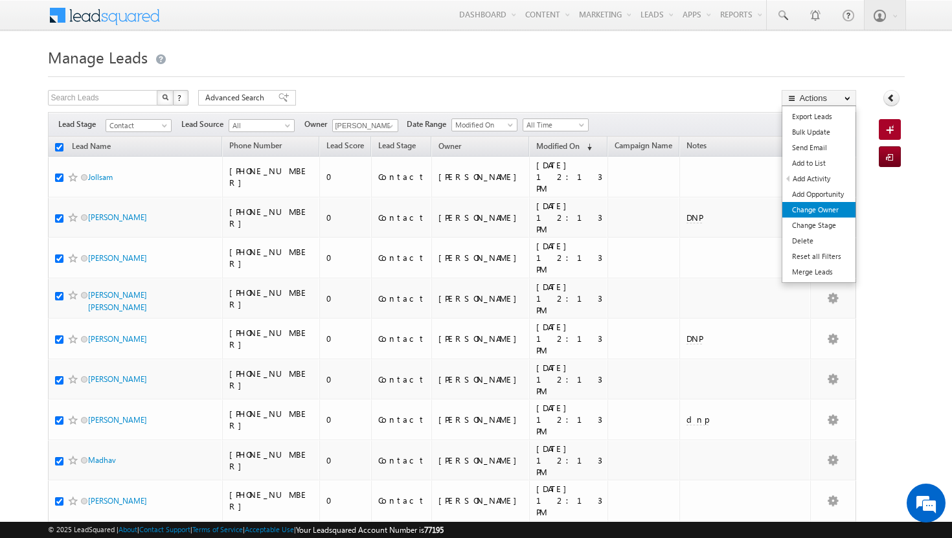
click at [837, 207] on link "Change Owner" at bounding box center [818, 210] width 73 height 16
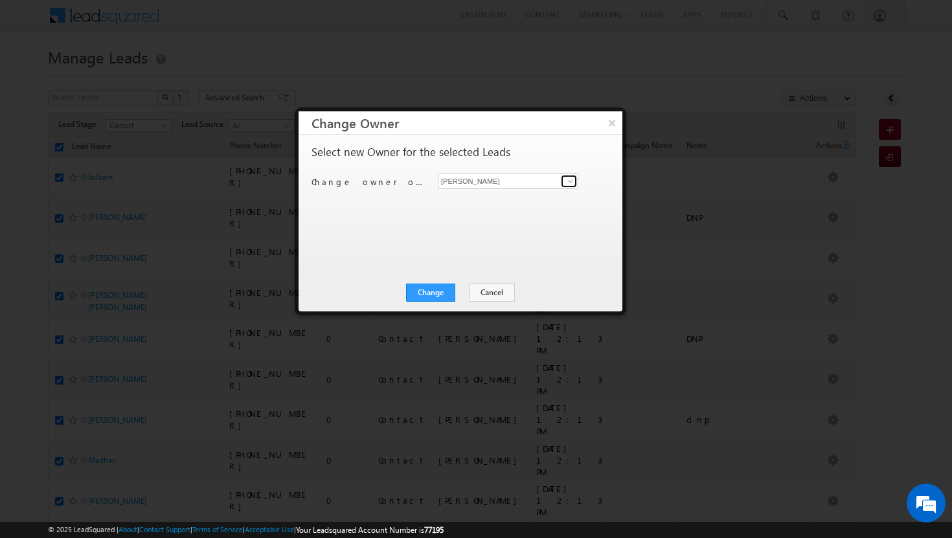
click at [569, 182] on span at bounding box center [570, 181] width 10 height 10
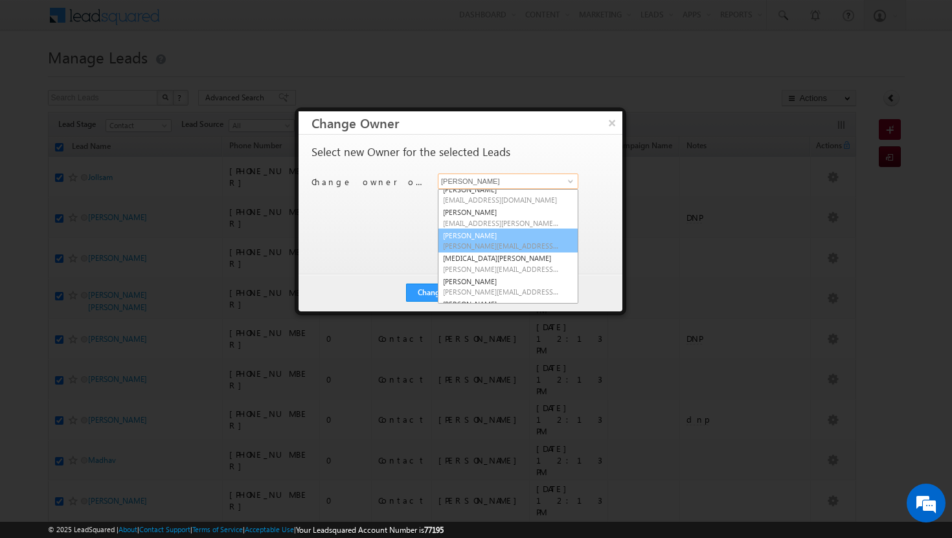
scroll to position [100, 0]
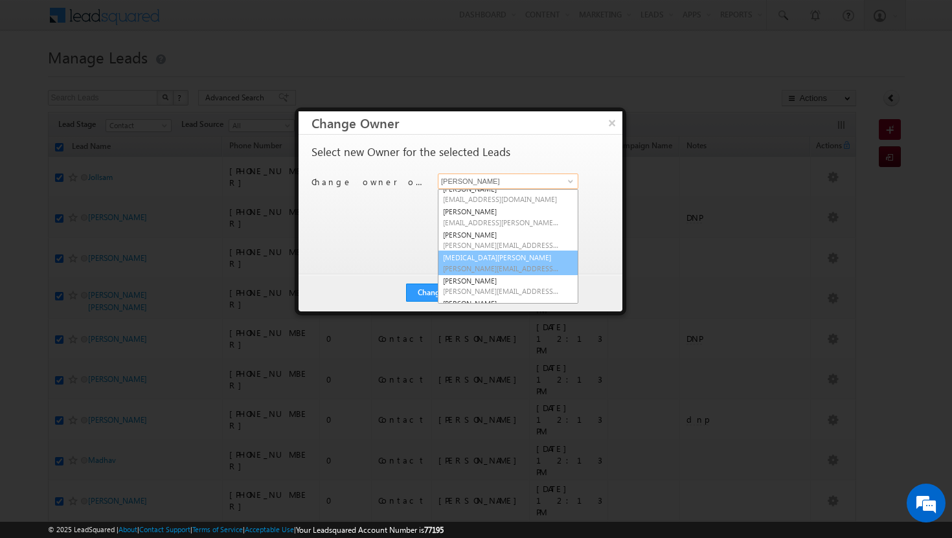
click at [515, 261] on link "[MEDICAL_DATA][PERSON_NAME] [MEDICAL_DATA][PERSON_NAME][EMAIL_ADDRESS][DOMAIN_N…" at bounding box center [508, 263] width 141 height 25
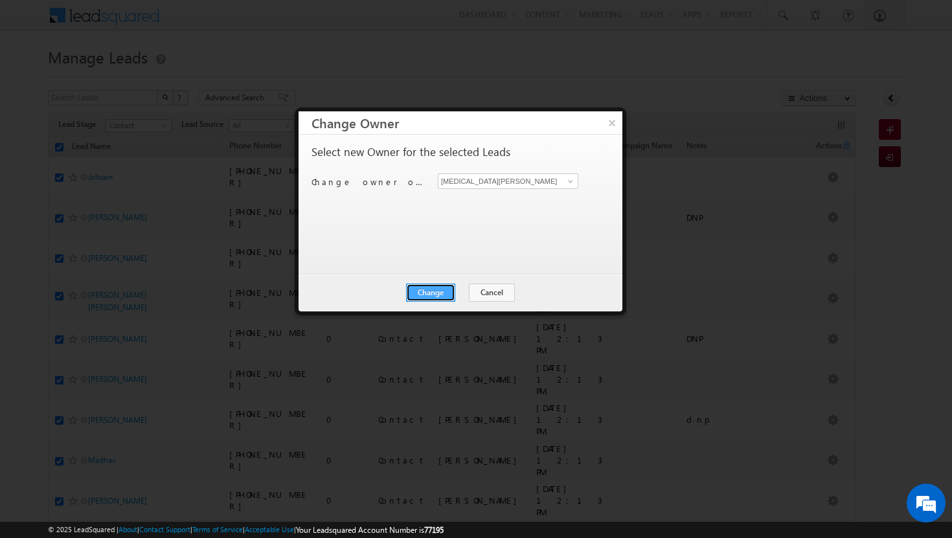
click at [431, 287] on button "Change" at bounding box center [430, 293] width 49 height 18
click at [455, 290] on button "Close" at bounding box center [462, 293] width 41 height 18
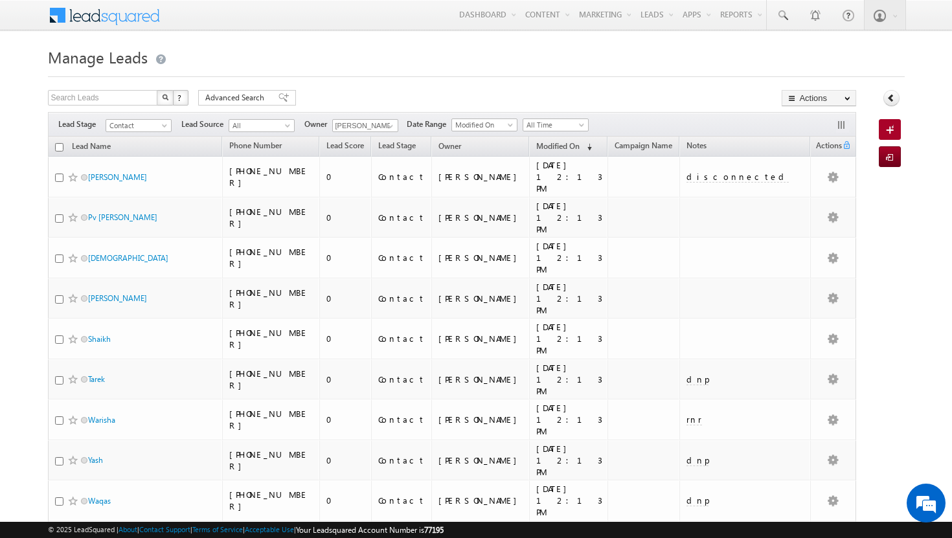
click at [60, 146] on input "checkbox" at bounding box center [59, 147] width 8 height 8
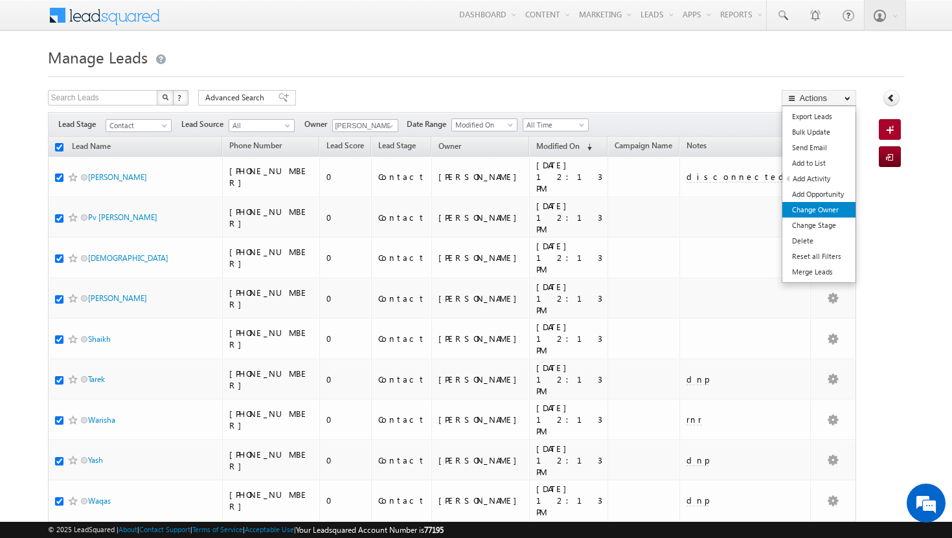
click at [846, 211] on link "Change Owner" at bounding box center [818, 210] width 73 height 16
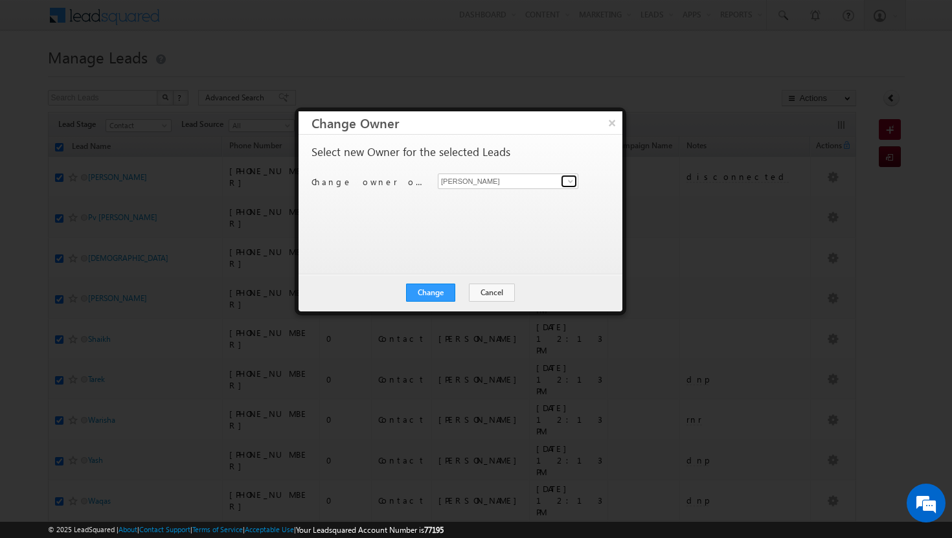
click at [568, 180] on span at bounding box center [570, 181] width 10 height 10
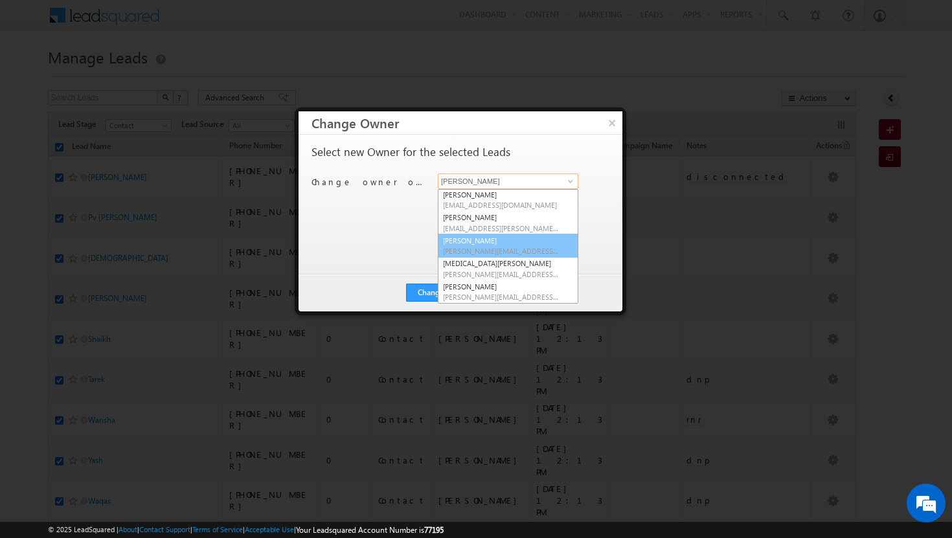
scroll to position [117, 0]
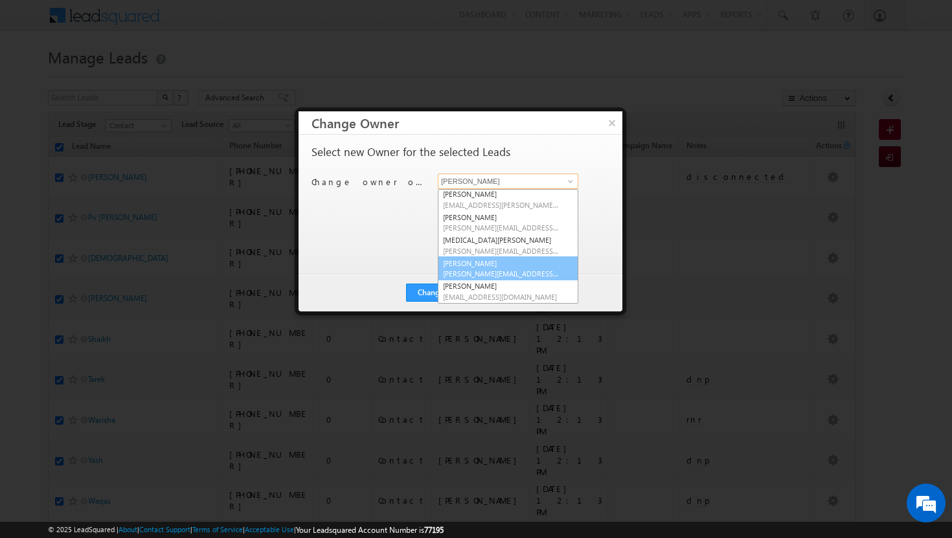
click at [517, 276] on span "[PERSON_NAME][EMAIL_ADDRESS][DOMAIN_NAME]" at bounding box center [501, 274] width 117 height 10
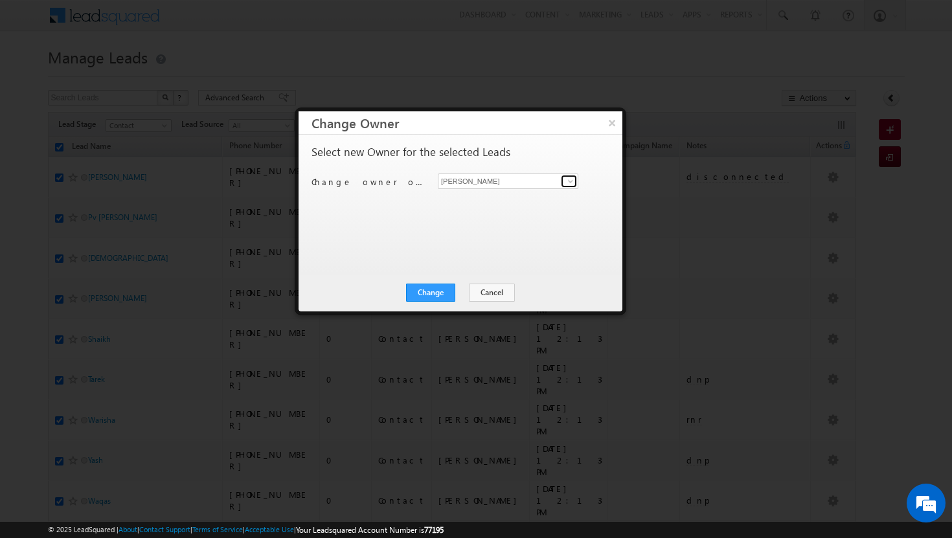
click at [568, 182] on span at bounding box center [570, 181] width 10 height 10
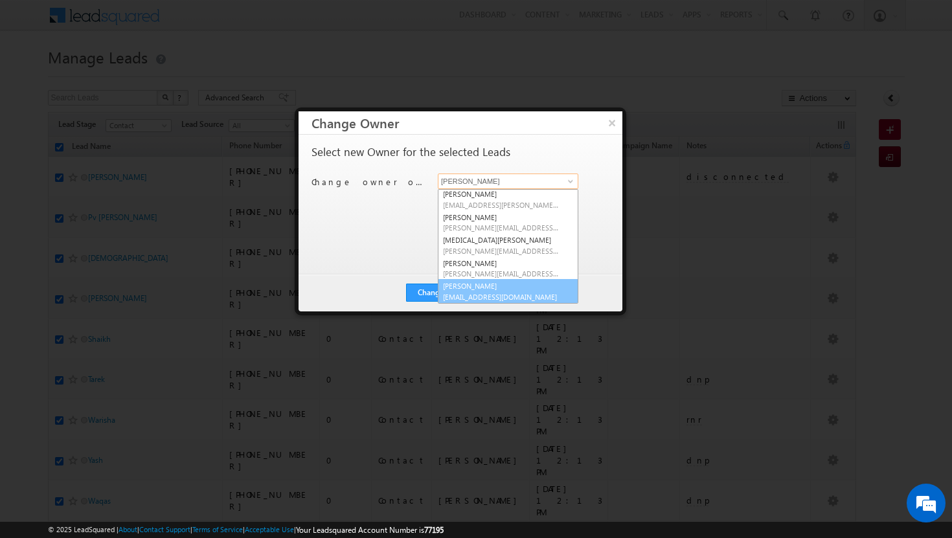
scroll to position [117, 0]
click at [479, 292] on span "[EMAIL_ADDRESS][DOMAIN_NAME]" at bounding box center [501, 296] width 117 height 10
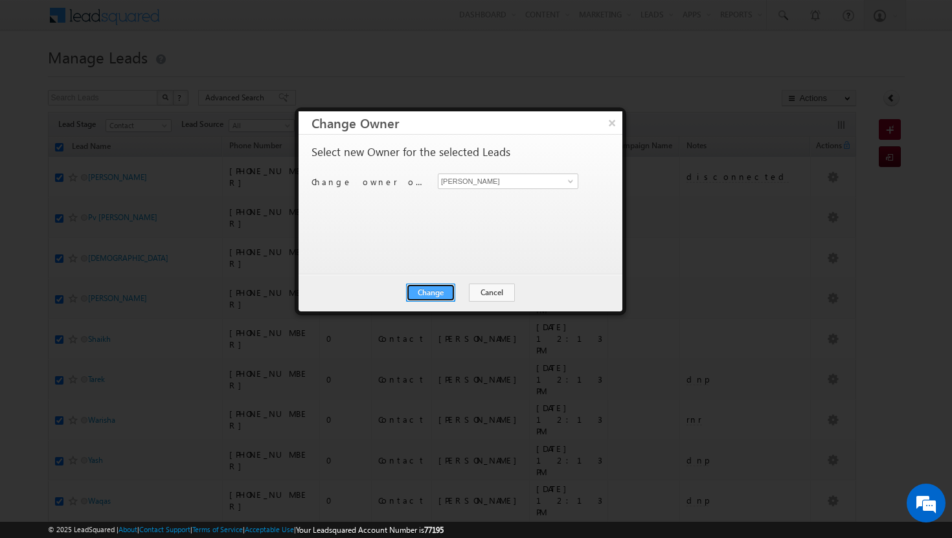
click at [438, 294] on button "Change" at bounding box center [430, 293] width 49 height 18
click at [454, 293] on button "Close" at bounding box center [462, 293] width 41 height 18
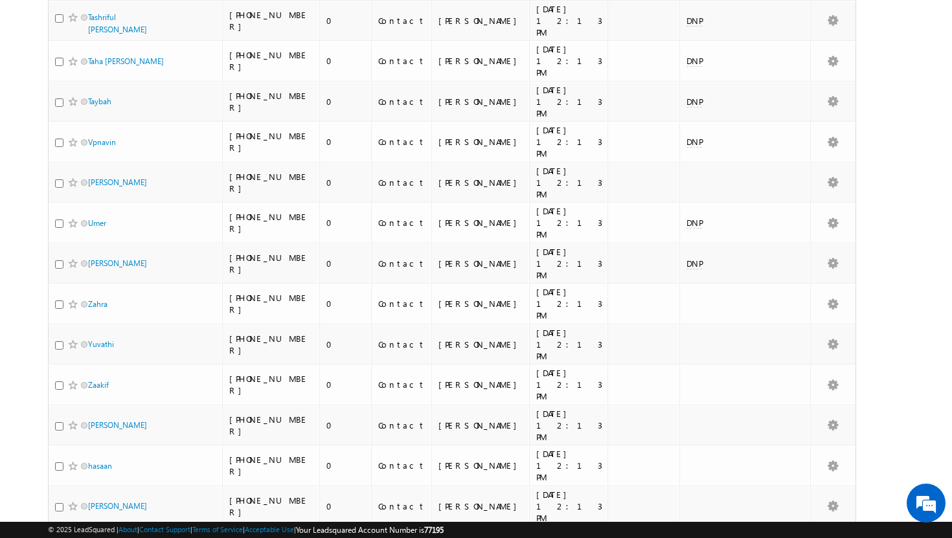
scroll to position [2695, 0]
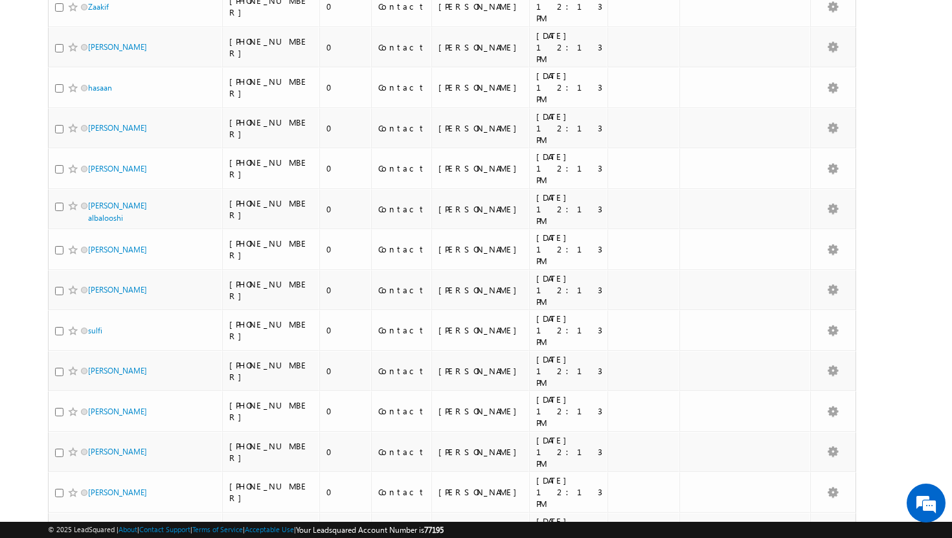
click at [89, 501] on li "50" at bounding box center [91, 501] width 31 height 13
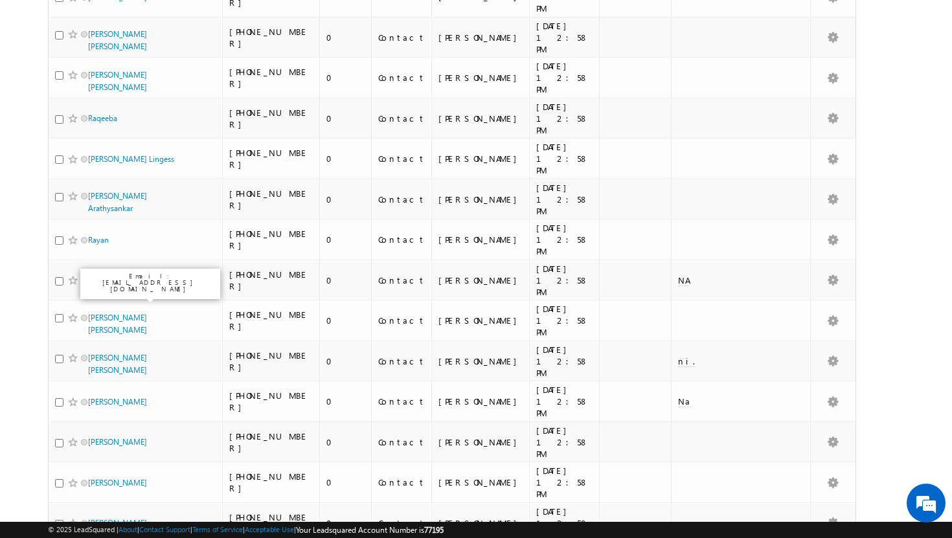
scroll to position [0, 0]
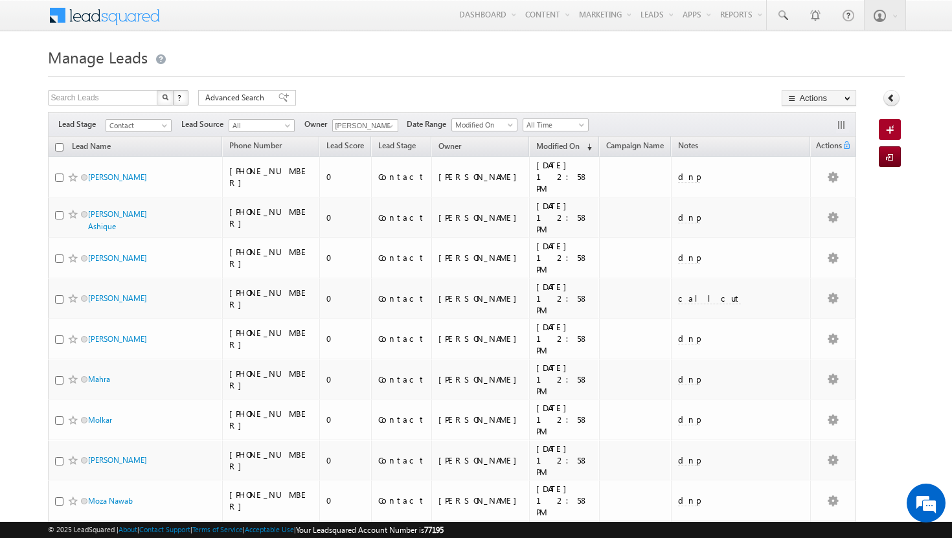
click at [63, 150] on th "Lead Name" at bounding box center [135, 147] width 175 height 20
click at [62, 148] on input "checkbox" at bounding box center [59, 147] width 8 height 8
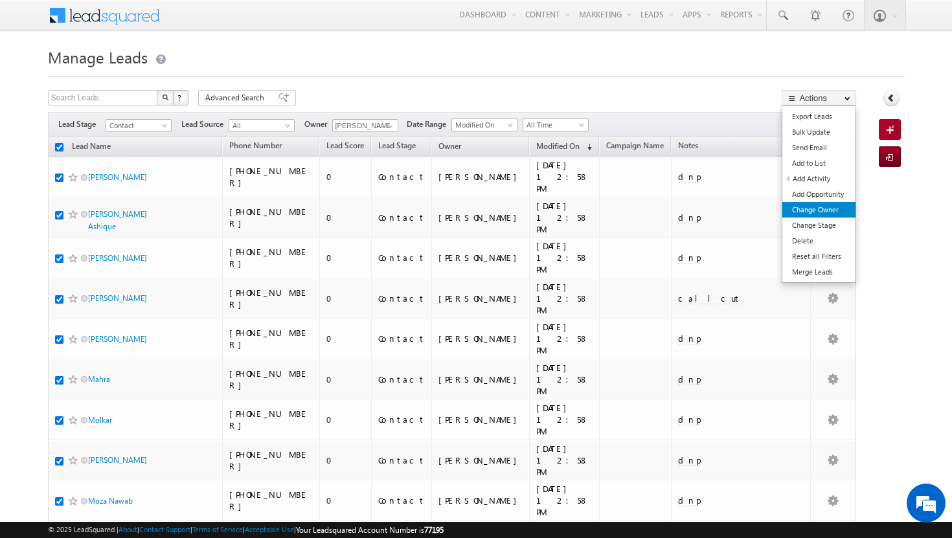
click at [832, 206] on link "Change Owner" at bounding box center [818, 210] width 73 height 16
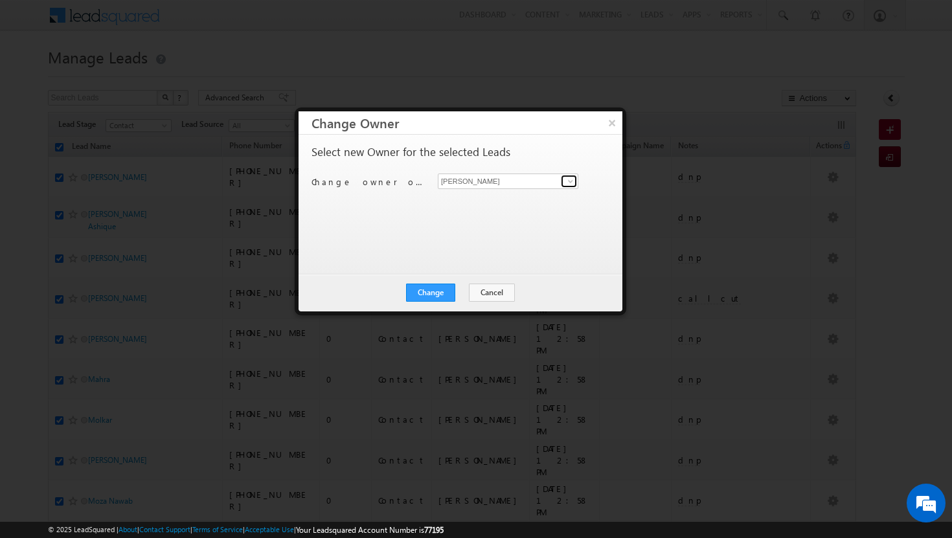
click at [571, 182] on span at bounding box center [570, 181] width 10 height 10
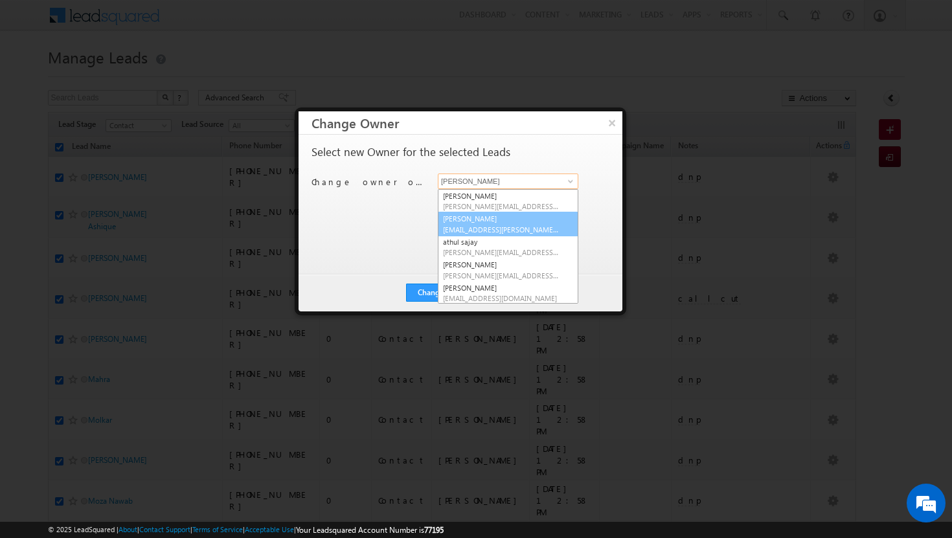
click at [531, 221] on link "Afeef Mohammad [EMAIL_ADDRESS][PERSON_NAME][DOMAIN_NAME]" at bounding box center [508, 224] width 141 height 25
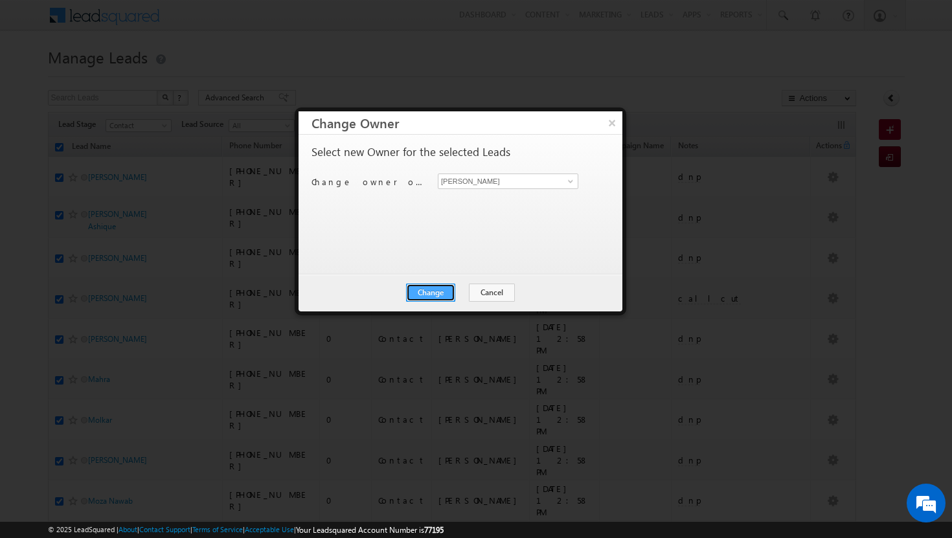
click at [445, 289] on button "Change" at bounding box center [430, 293] width 49 height 18
click at [471, 296] on button "Close" at bounding box center [462, 293] width 41 height 18
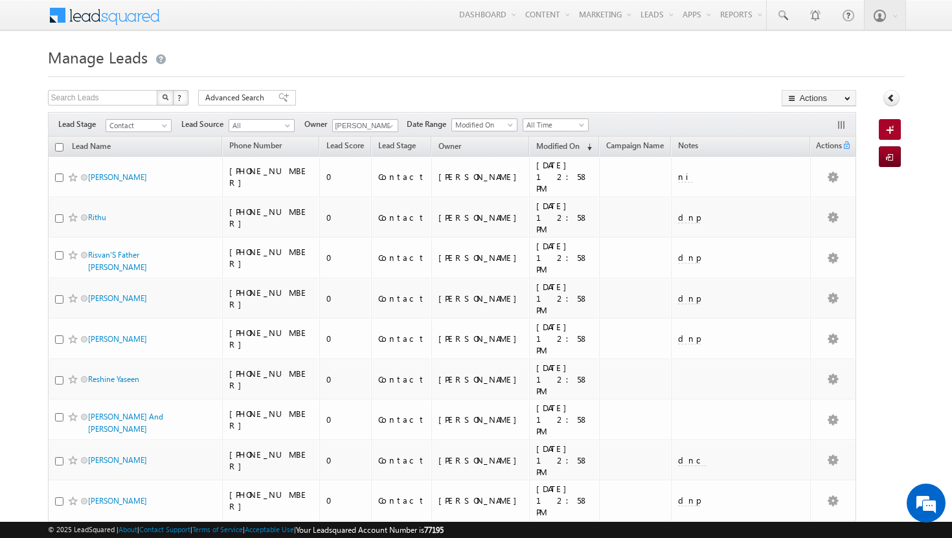
click at [62, 146] on input "checkbox" at bounding box center [59, 147] width 8 height 8
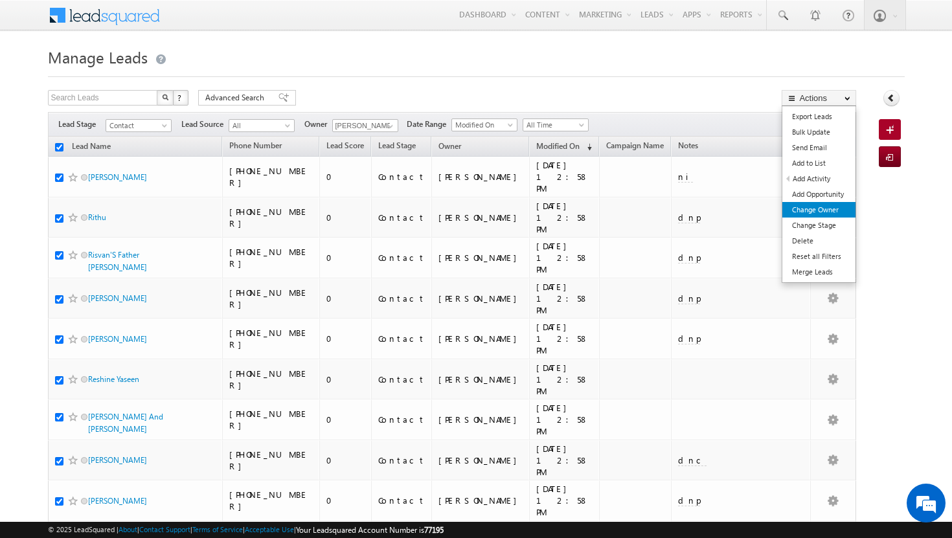
click at [831, 209] on link "Change Owner" at bounding box center [818, 210] width 73 height 16
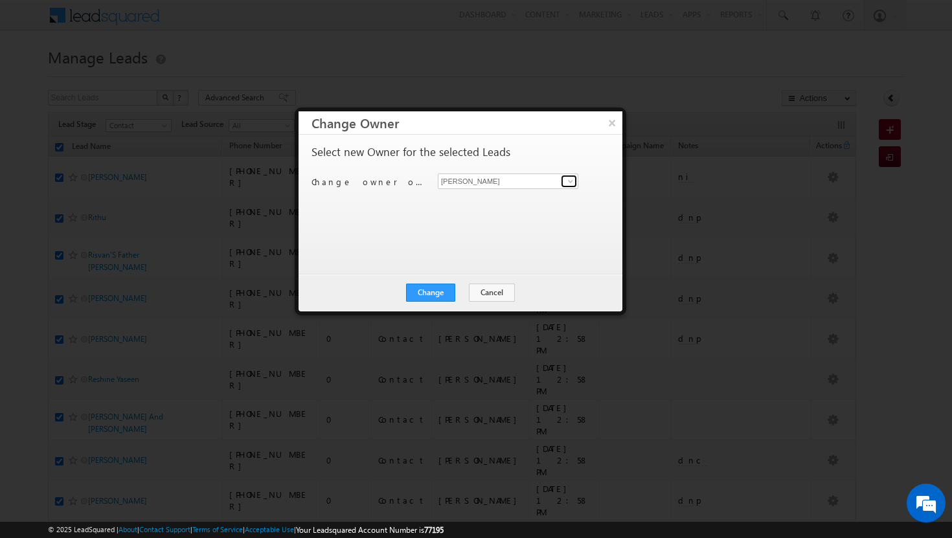
click at [571, 176] on span at bounding box center [570, 181] width 10 height 10
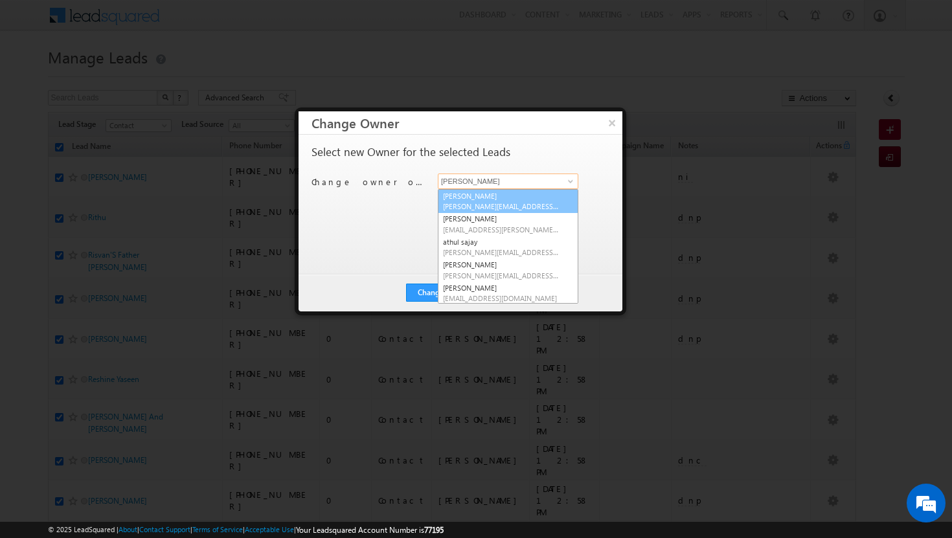
click at [523, 204] on span "[PERSON_NAME][EMAIL_ADDRESS][DOMAIN_NAME]" at bounding box center [501, 206] width 117 height 10
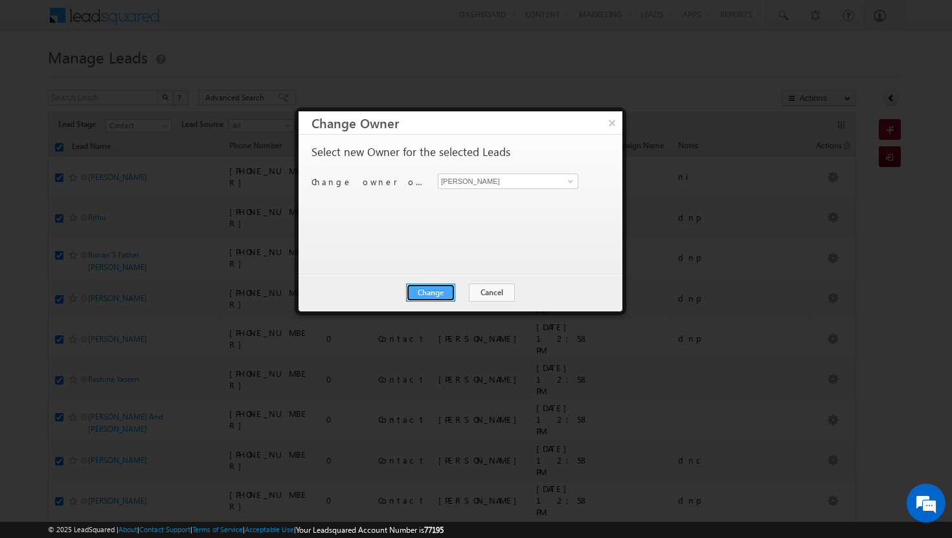
click at [416, 301] on button "Change" at bounding box center [430, 293] width 49 height 18
click at [462, 293] on button "Close" at bounding box center [462, 293] width 41 height 18
